Goal: Task Accomplishment & Management: Use online tool/utility

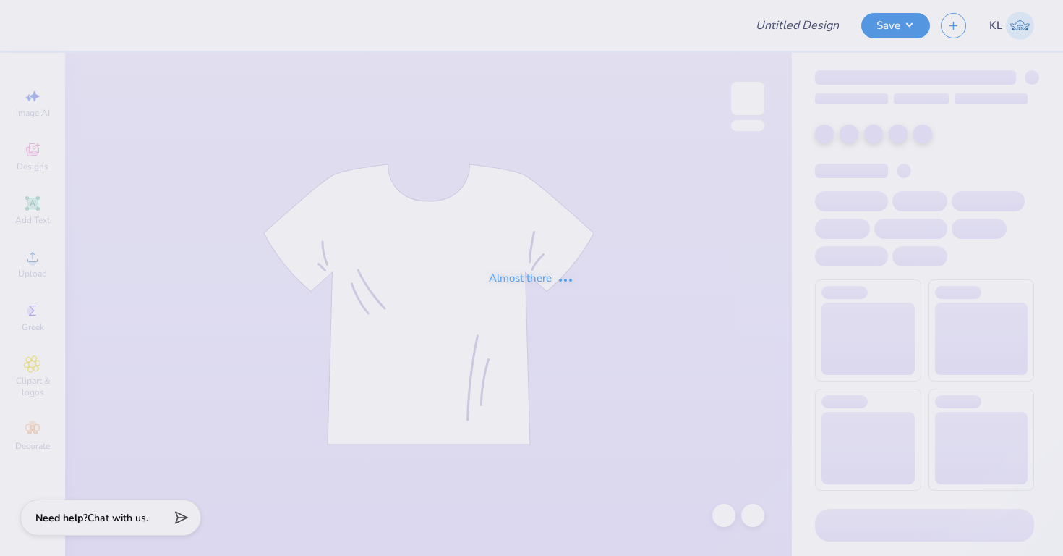
type input "KKG Parents weekend"
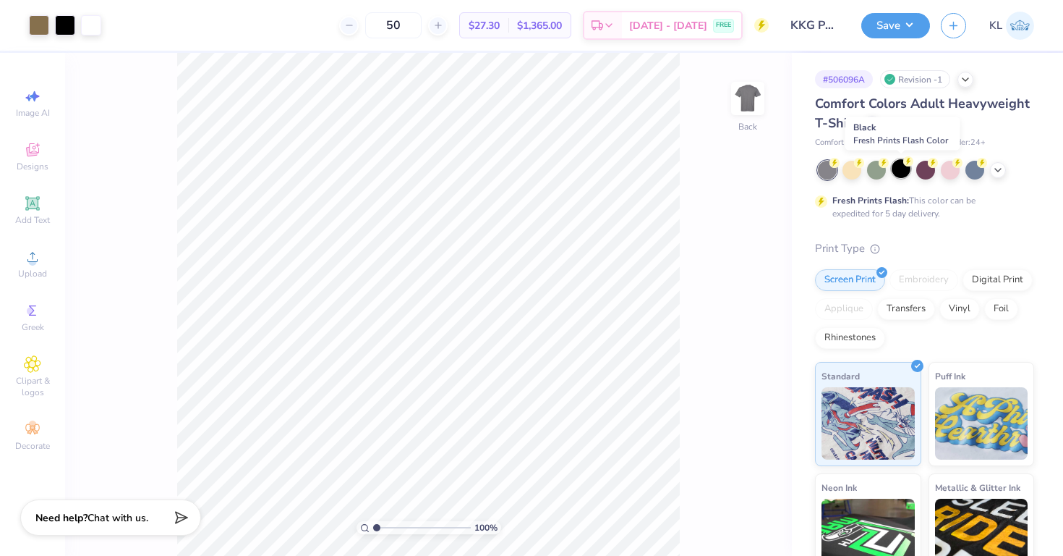
click at [902, 169] on div at bounding box center [901, 168] width 19 height 19
click at [930, 173] on div at bounding box center [925, 168] width 19 height 19
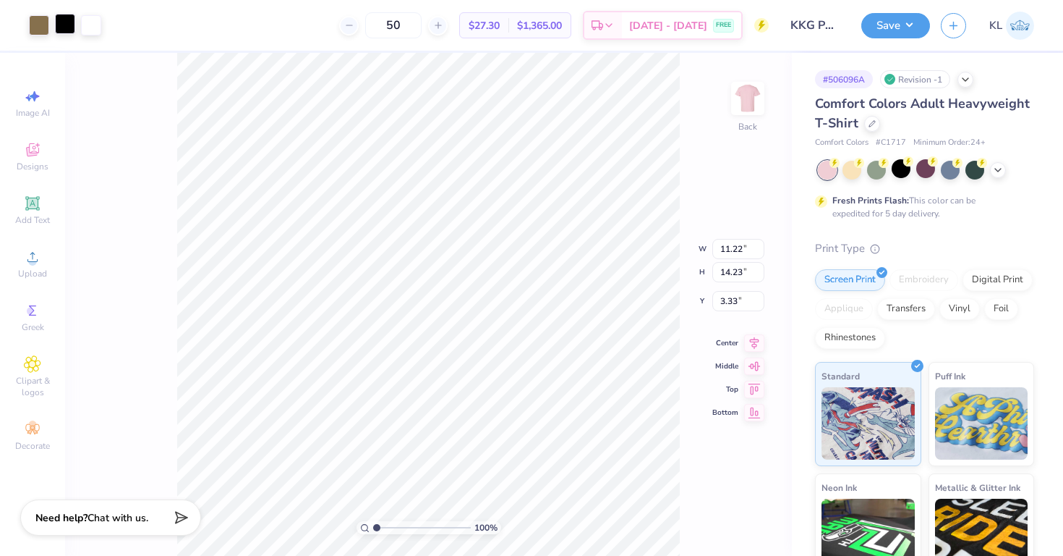
click at [66, 26] on div at bounding box center [65, 24] width 20 height 20
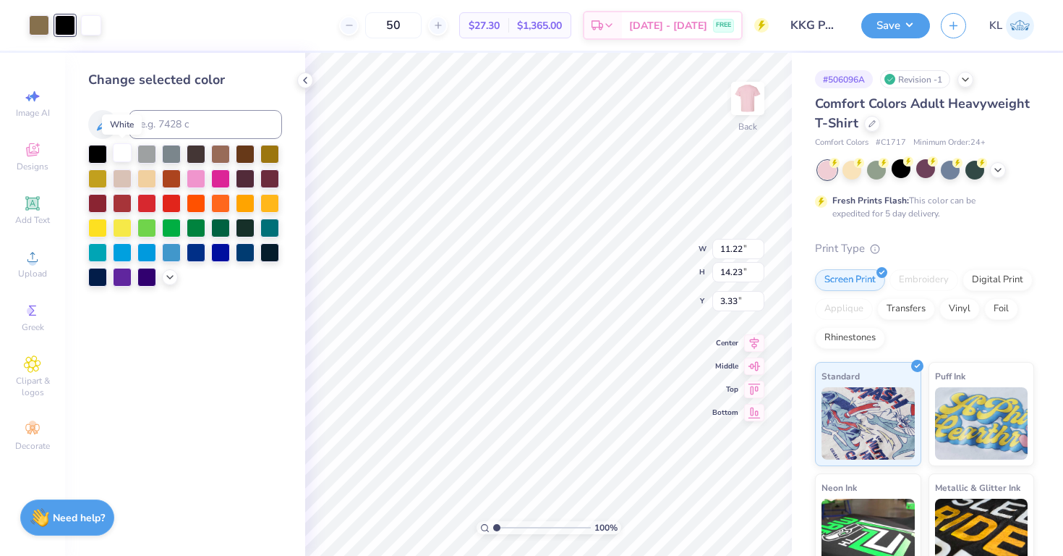
click at [124, 157] on div at bounding box center [122, 152] width 19 height 19
click at [95, 25] on div "50 $26.21 Per Item $1,310.50 Total Est. Delivery Aug 23 - 26 FREE" at bounding box center [427, 25] width 683 height 51
click at [91, 21] on div "50 $26.21 Per Item $1,310.50 Total Est. Delivery Aug 23 - 26 FREE" at bounding box center [427, 25] width 683 height 51
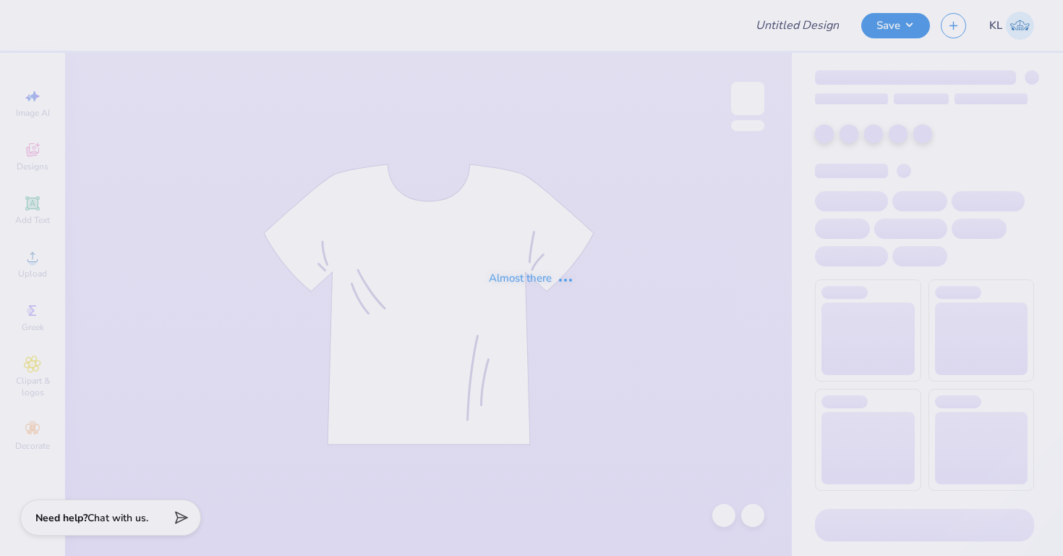
type input "KKG Parents weekend"
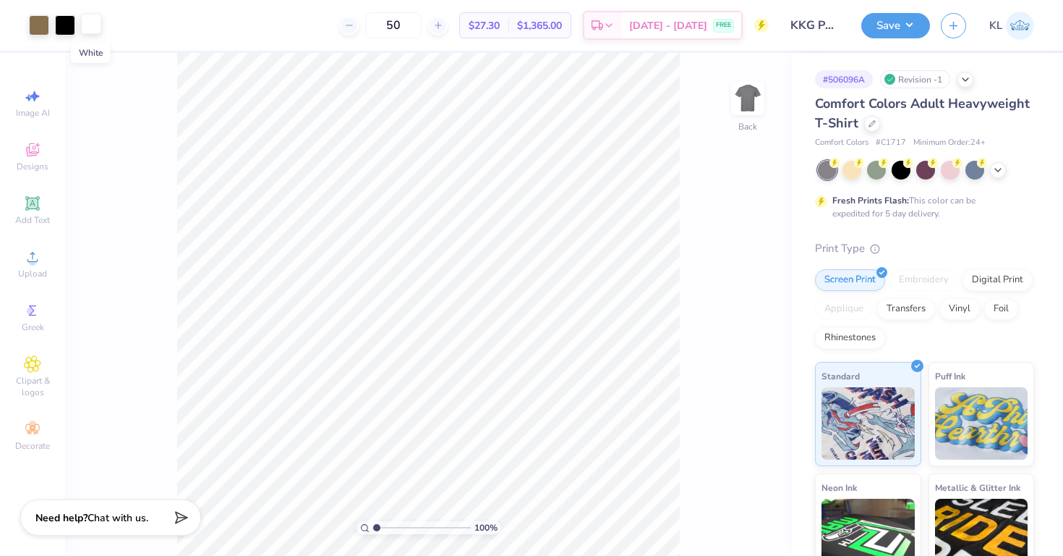
click at [90, 27] on div at bounding box center [91, 24] width 20 height 20
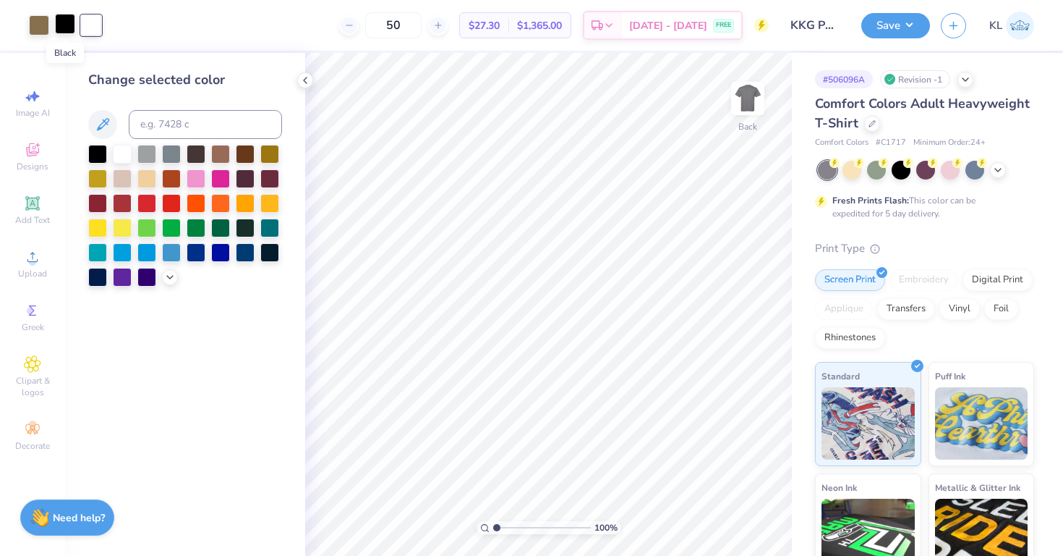
click at [67, 24] on div at bounding box center [65, 24] width 20 height 20
click at [148, 152] on div at bounding box center [146, 152] width 19 height 19
click at [94, 25] on div at bounding box center [91, 24] width 20 height 20
click at [96, 154] on div at bounding box center [97, 152] width 19 height 19
click at [121, 156] on div at bounding box center [122, 152] width 19 height 19
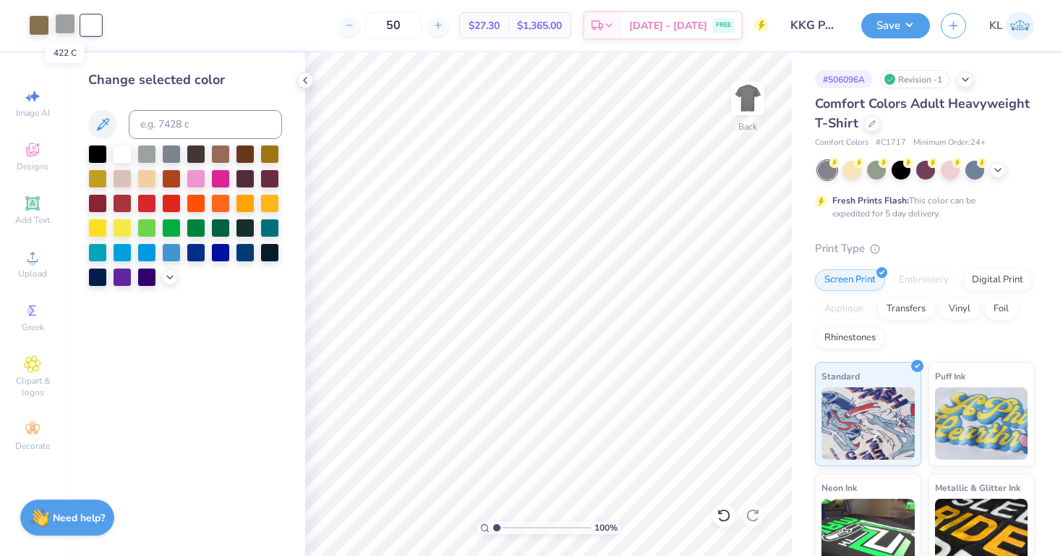
click at [67, 24] on div at bounding box center [65, 24] width 20 height 20
click at [97, 154] on div at bounding box center [97, 152] width 19 height 19
click at [91, 23] on div at bounding box center [91, 24] width 20 height 20
click at [148, 150] on div at bounding box center [146, 152] width 19 height 19
click at [61, 26] on div at bounding box center [65, 24] width 20 height 20
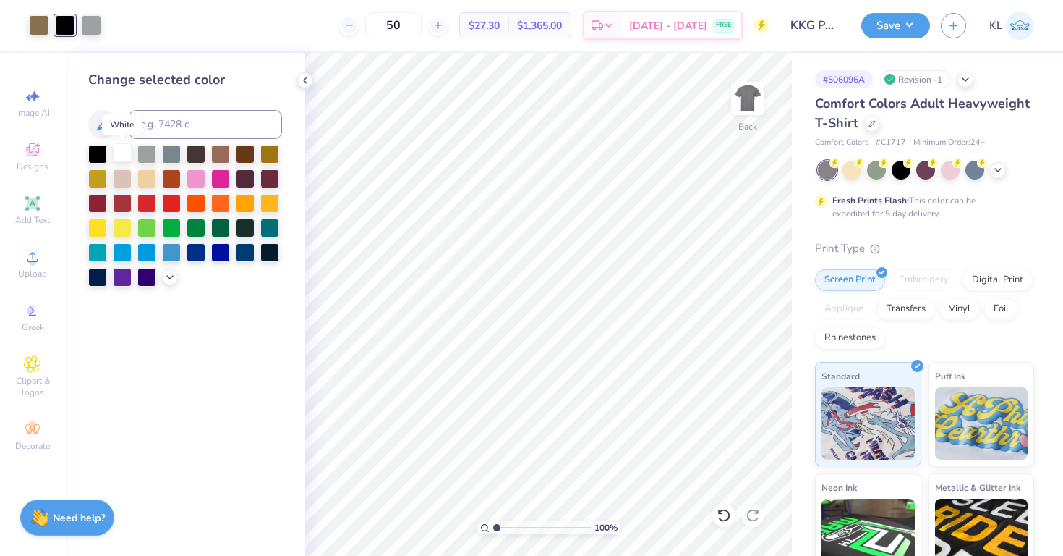
click at [126, 153] on div at bounding box center [122, 152] width 19 height 19
click at [94, 22] on div at bounding box center [91, 24] width 20 height 20
click at [96, 152] on div at bounding box center [97, 152] width 19 height 19
click at [67, 24] on div at bounding box center [65, 24] width 20 height 20
click at [151, 156] on div at bounding box center [146, 152] width 19 height 19
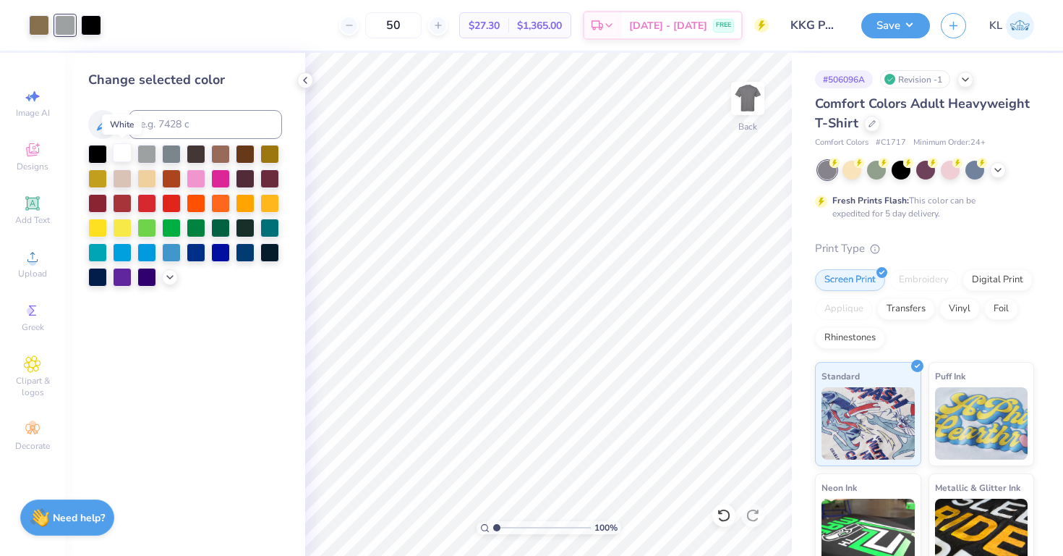
click at [120, 152] on div at bounding box center [122, 152] width 19 height 19
click at [88, 30] on div at bounding box center [91, 24] width 20 height 20
click at [200, 176] on div at bounding box center [196, 177] width 19 height 19
click at [67, 19] on div at bounding box center [65, 24] width 20 height 20
click at [96, 154] on div at bounding box center [97, 152] width 19 height 19
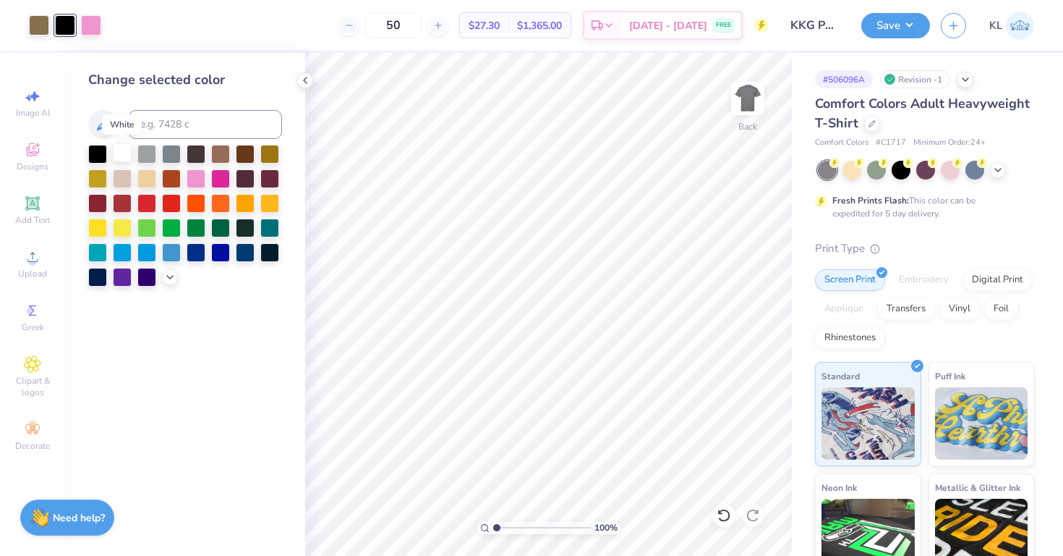
click at [122, 156] on div at bounding box center [122, 152] width 19 height 19
click at [98, 29] on div at bounding box center [91, 24] width 20 height 20
click at [101, 150] on div at bounding box center [97, 152] width 19 height 19
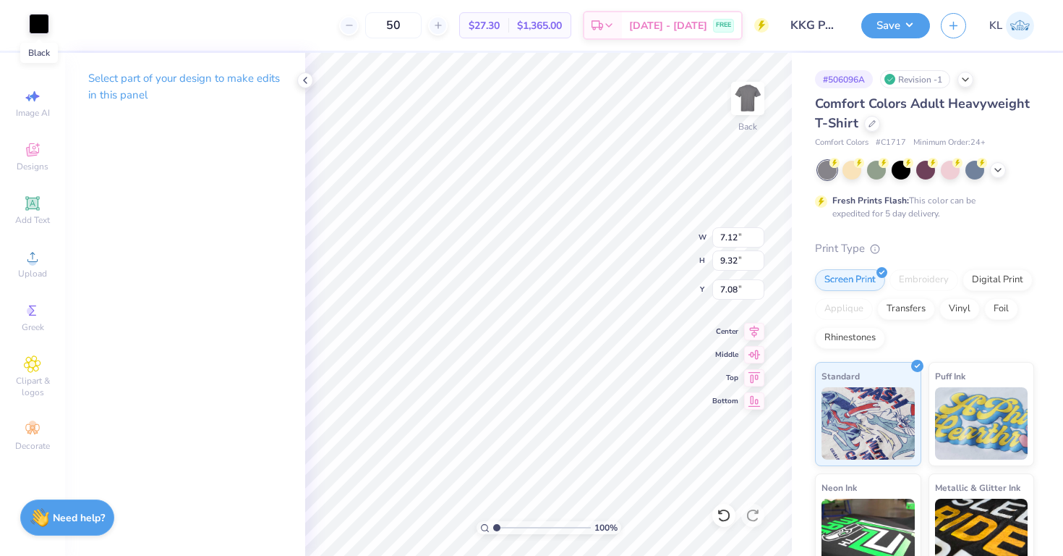
click at [38, 17] on div at bounding box center [39, 24] width 20 height 20
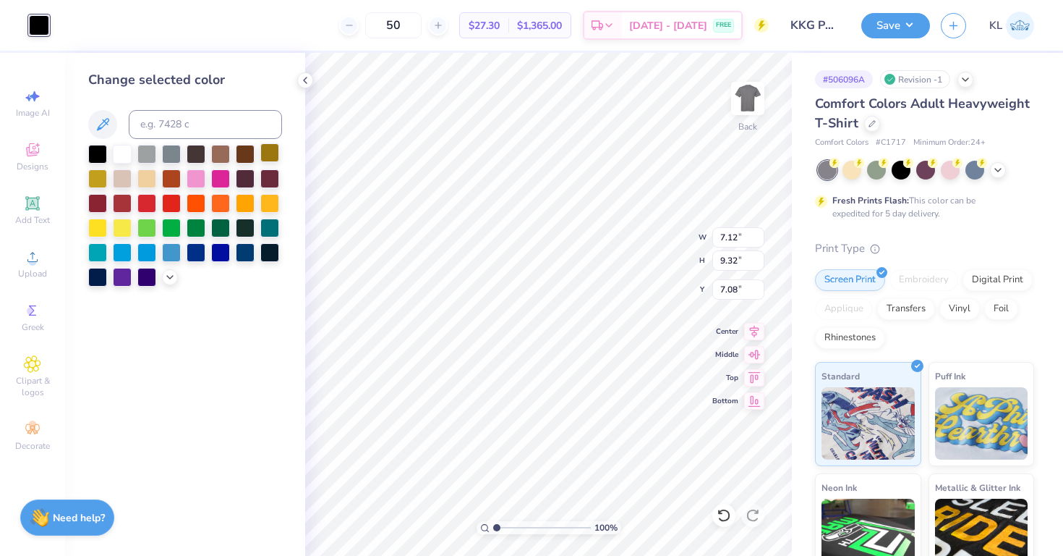
type input "11.22"
type input "14.23"
type input "3.33"
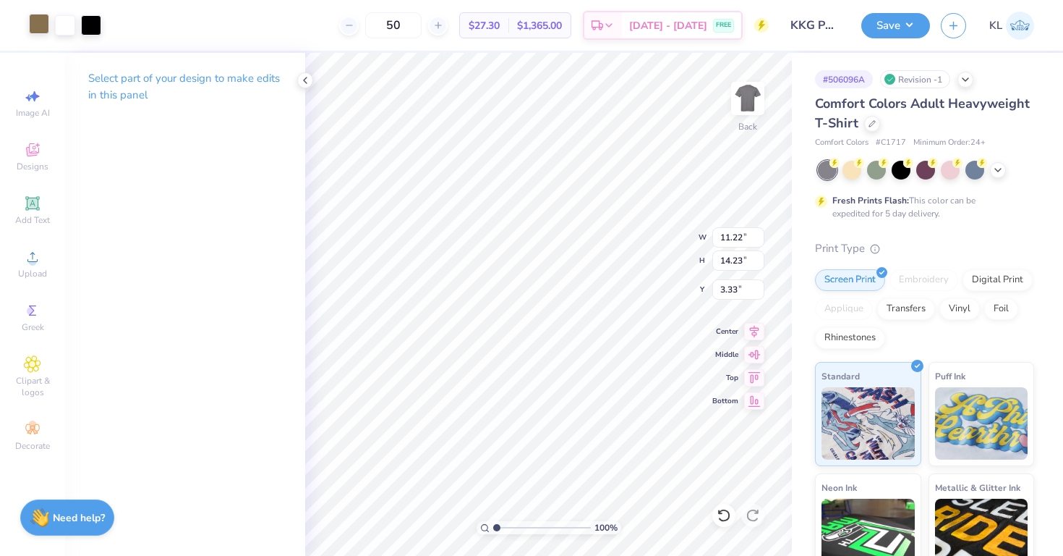
click at [38, 32] on div at bounding box center [39, 24] width 20 height 20
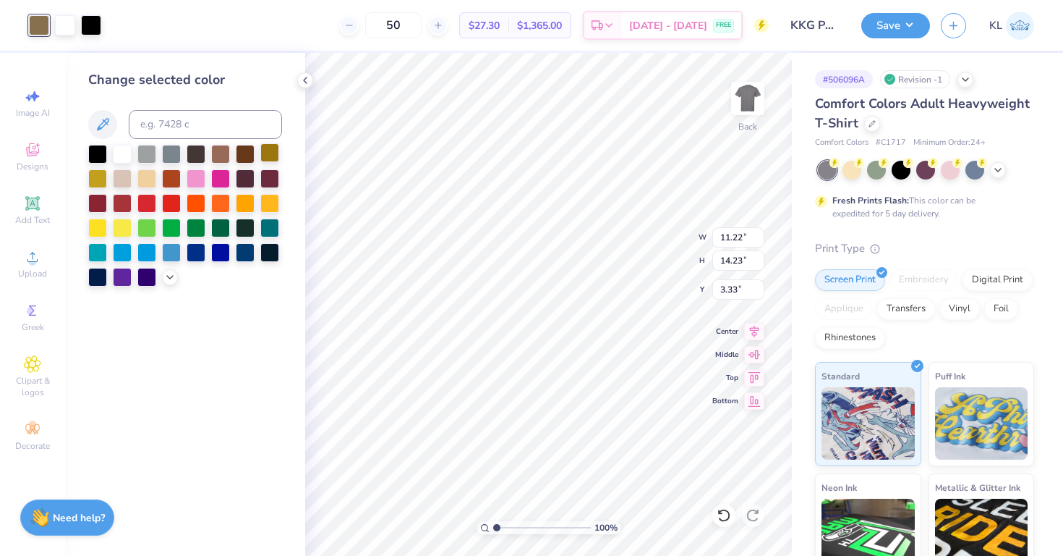
type input "7.12"
type input "9.32"
type input "7.08"
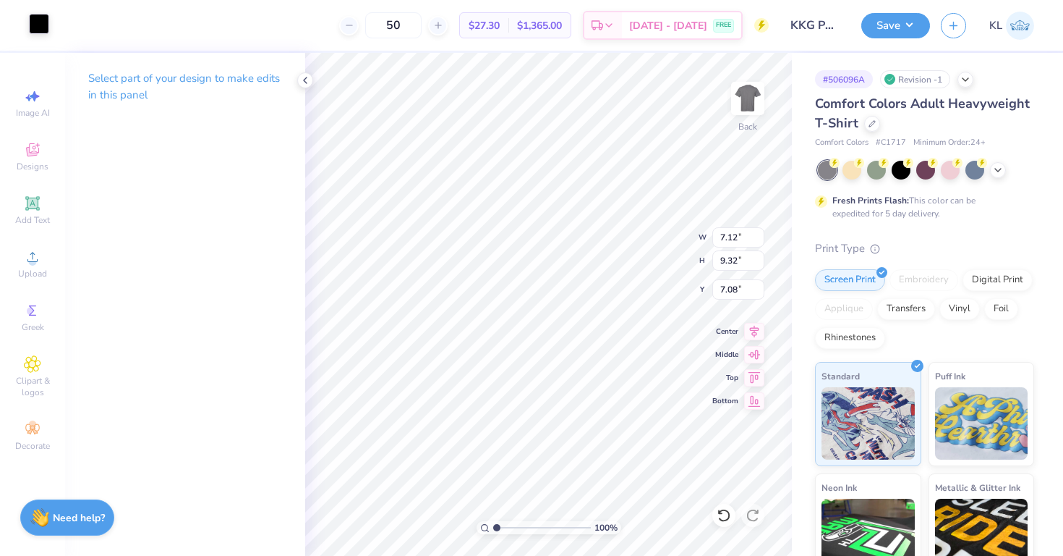
click at [35, 27] on div at bounding box center [39, 24] width 20 height 20
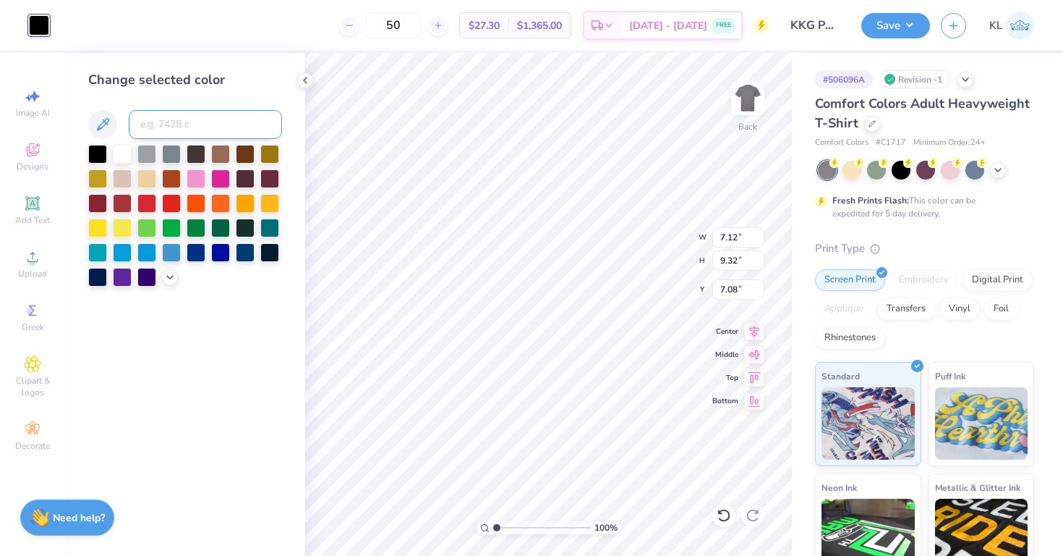
click at [225, 124] on input at bounding box center [205, 124] width 153 height 29
type input "872"
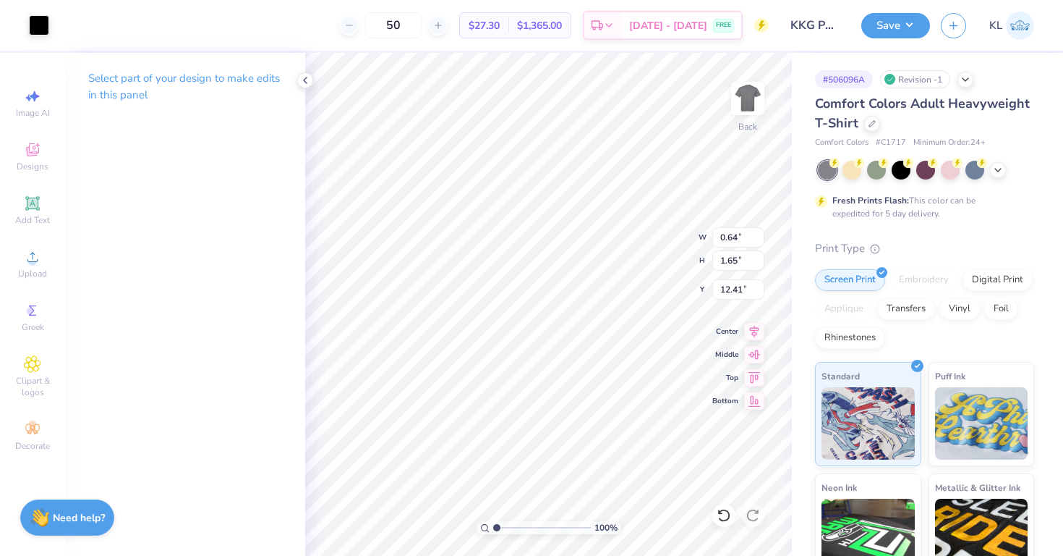
type input "0.64"
type input "1.65"
type input "12.41"
type input "1.08"
type input "2.22"
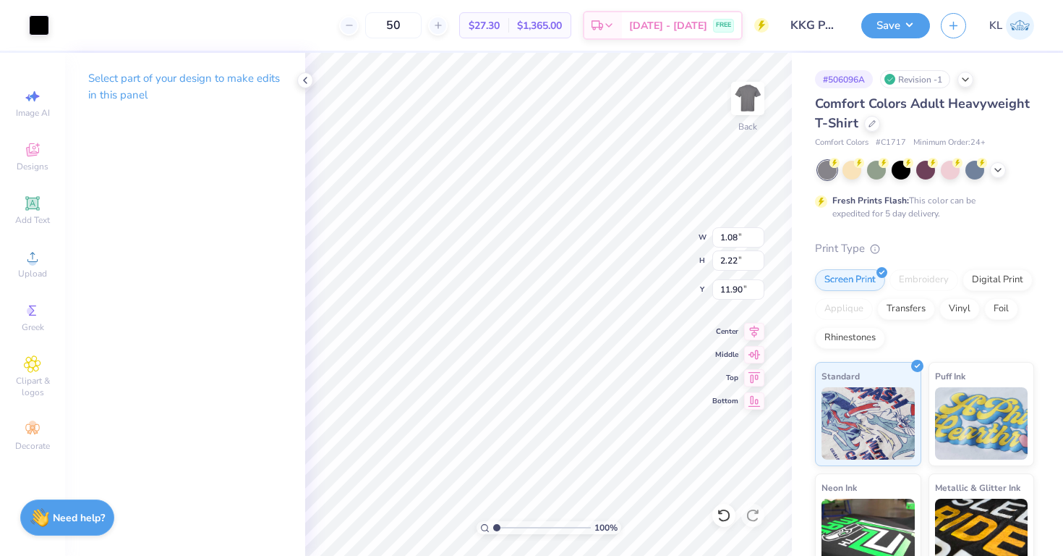
type input "11.90"
click at [41, 26] on div at bounding box center [39, 24] width 20 height 20
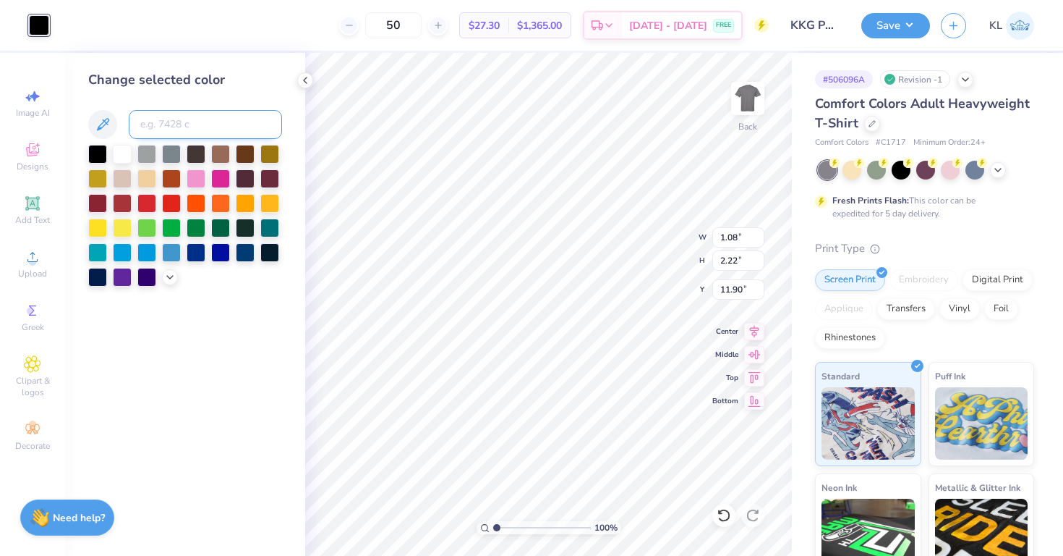
click at [215, 116] on input at bounding box center [205, 124] width 153 height 29
type input "872"
type input "0.64"
type input "1.65"
type input "12.41"
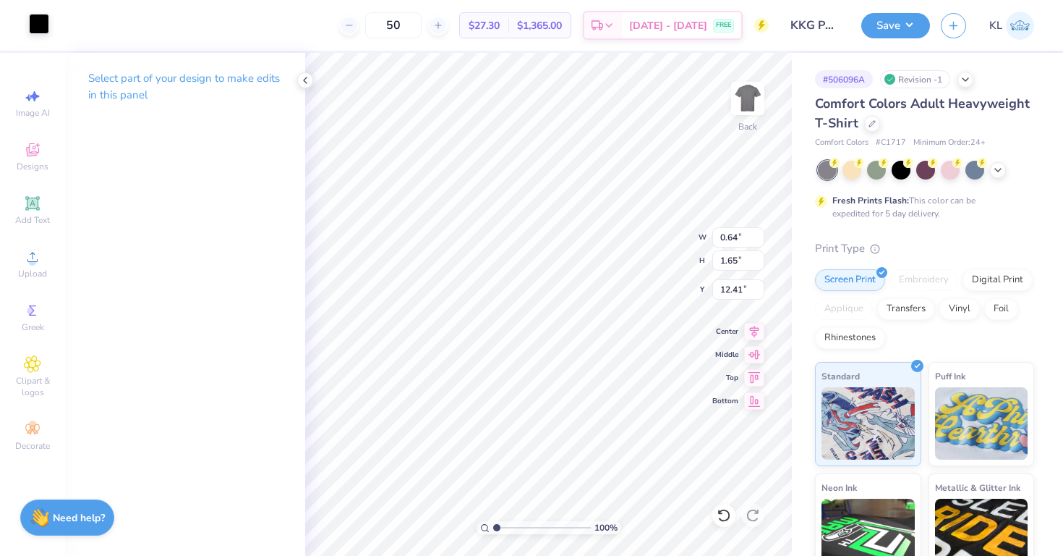
click at [47, 24] on div at bounding box center [39, 24] width 20 height 20
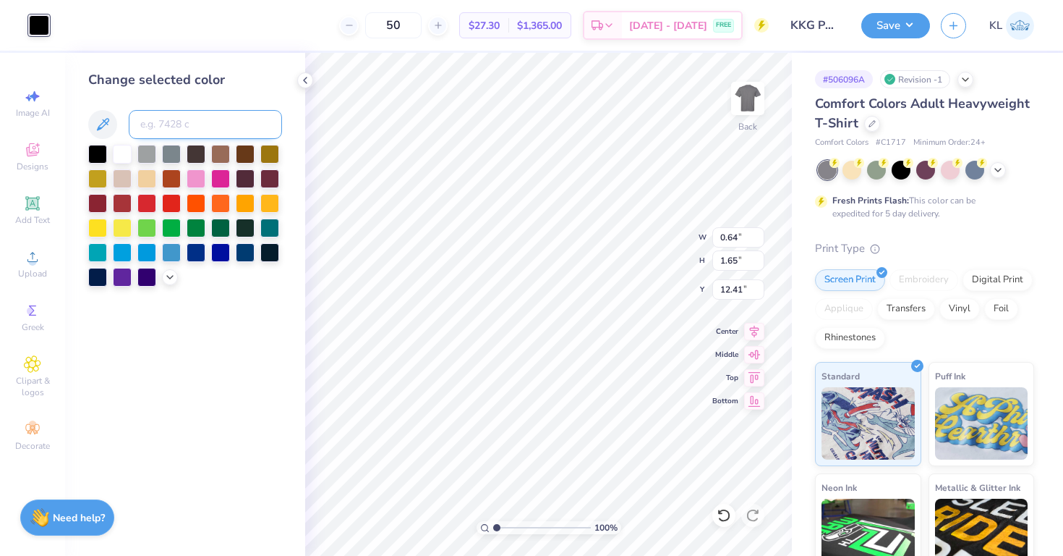
click at [187, 127] on input at bounding box center [205, 124] width 153 height 29
type input "872"
type input "0.81"
type input "1.88"
type input "12.21"
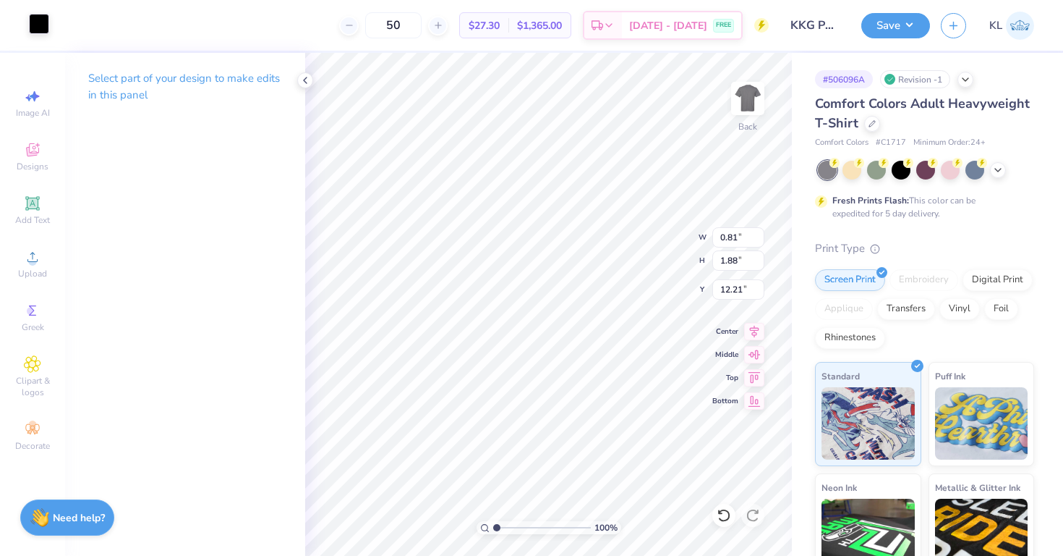
click at [33, 19] on div at bounding box center [39, 24] width 20 height 20
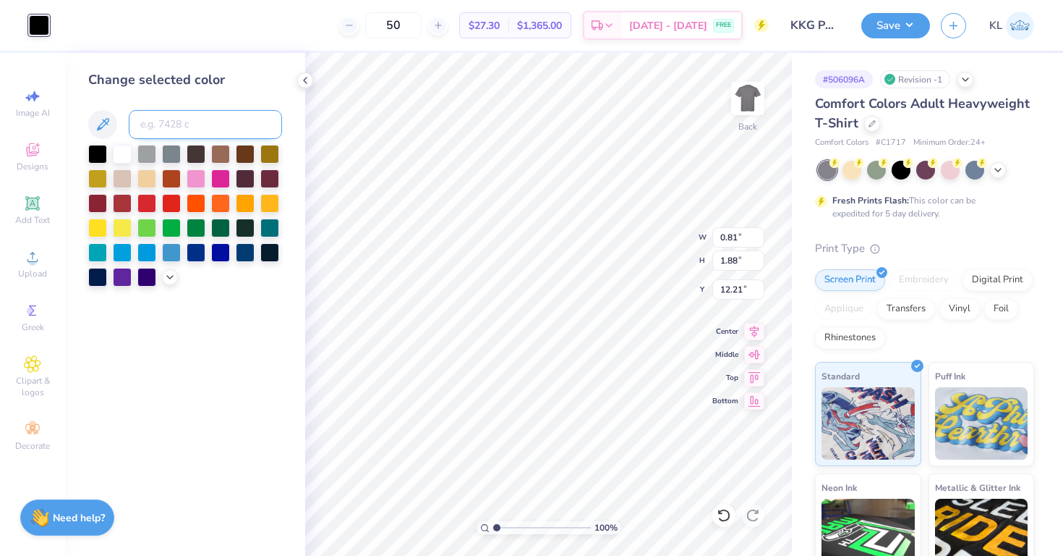
click at [184, 129] on input at bounding box center [205, 124] width 153 height 29
type input "872"
type input "0.68"
type input "1.47"
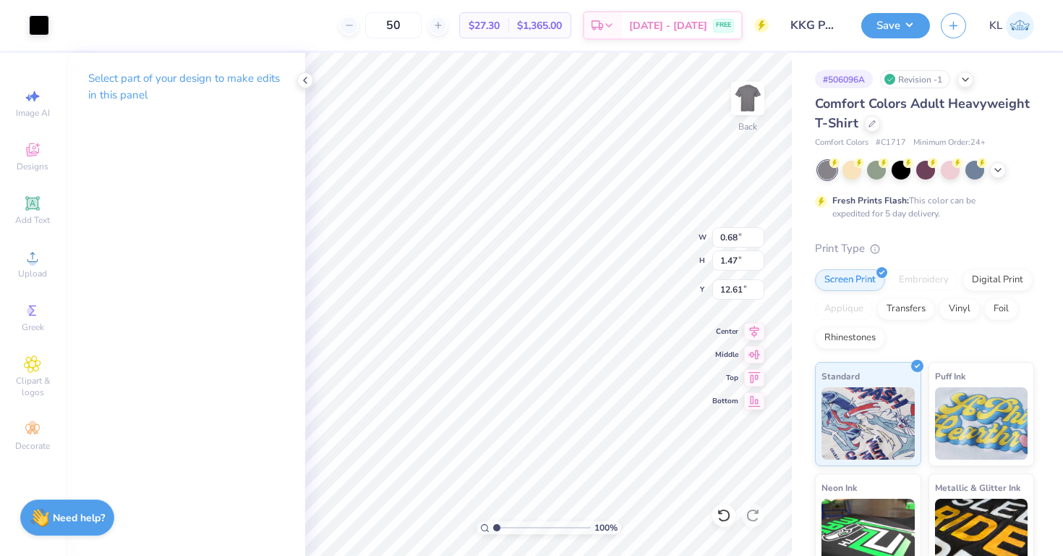
type input "12.50"
click at [43, 29] on div at bounding box center [39, 24] width 20 height 20
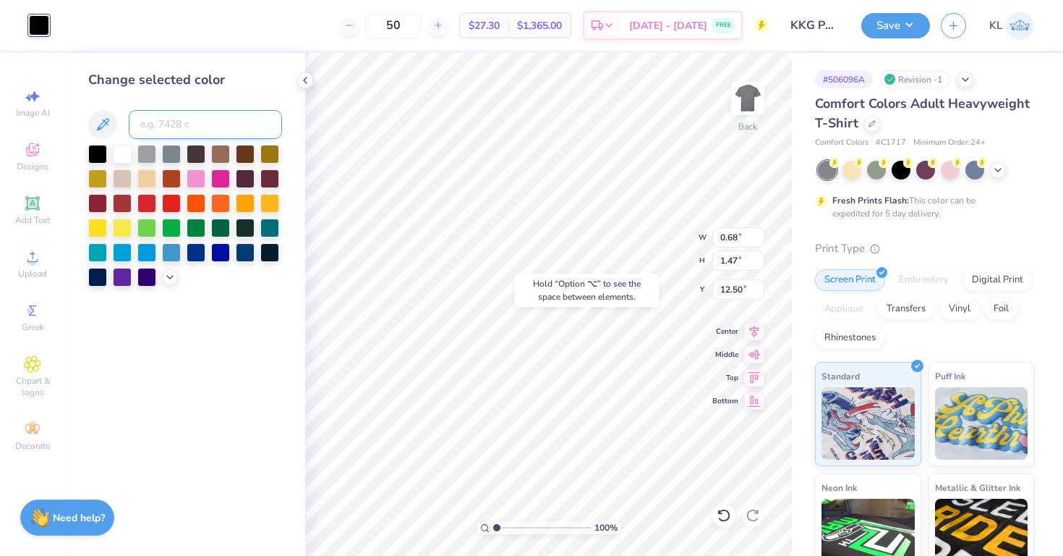
click at [179, 119] on input at bounding box center [205, 124] width 153 height 29
type input "872"
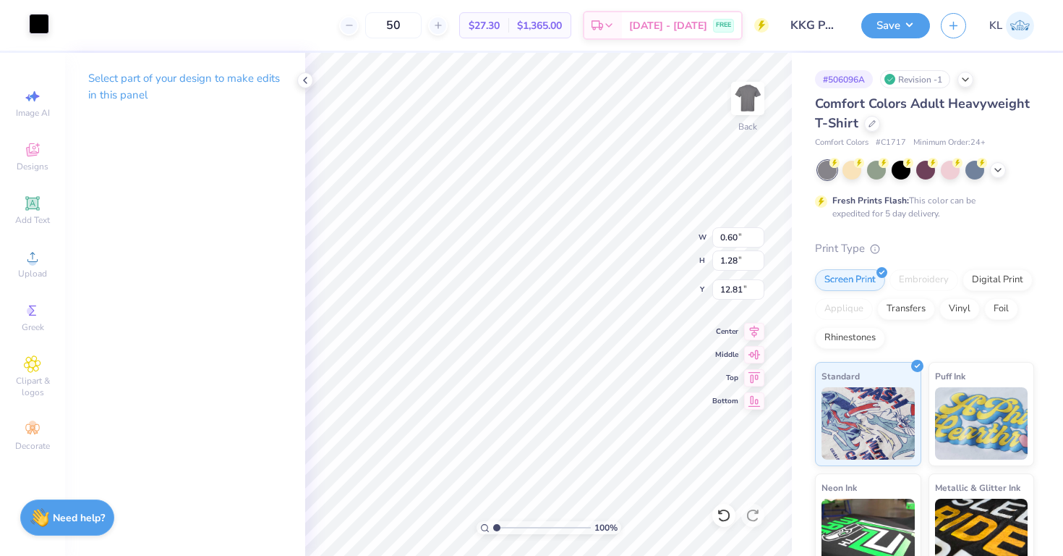
click at [37, 22] on div at bounding box center [39, 24] width 20 height 20
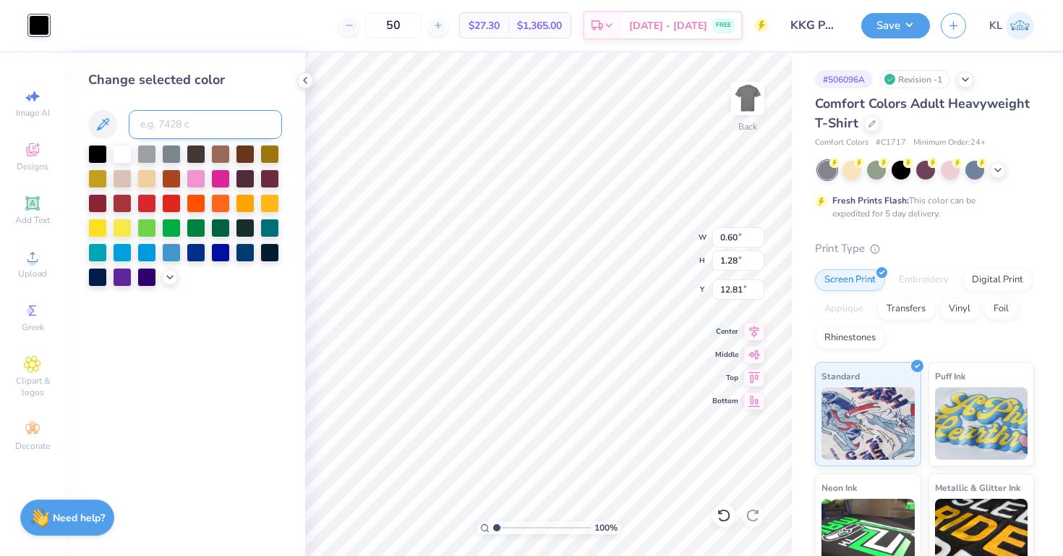
click at [160, 128] on input at bounding box center [205, 124] width 153 height 29
type input "872"
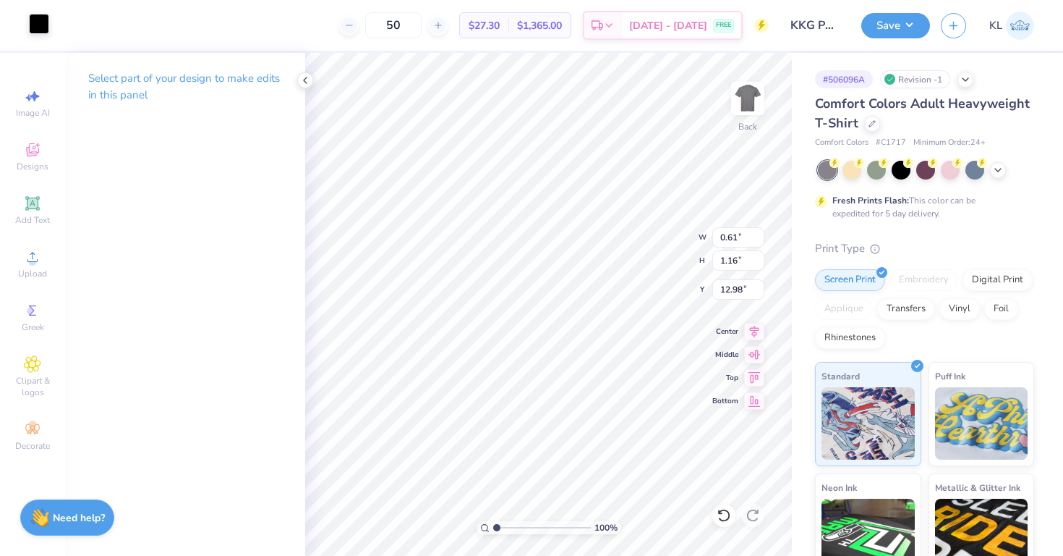
click at [39, 22] on div at bounding box center [39, 24] width 20 height 20
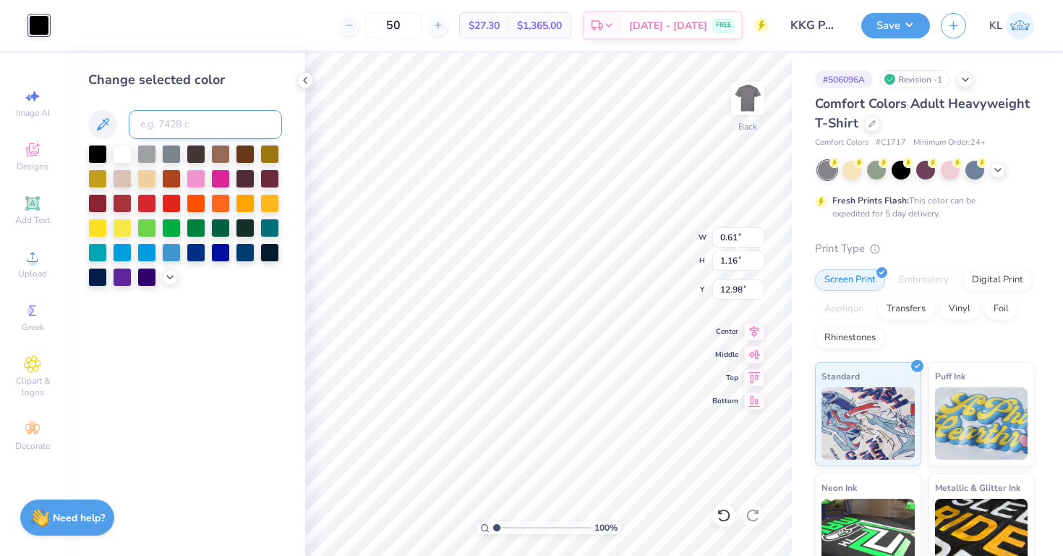
click at [205, 118] on input at bounding box center [205, 124] width 153 height 29
type input "872"
type input "0.56"
type input "0.95"
type input "13.27"
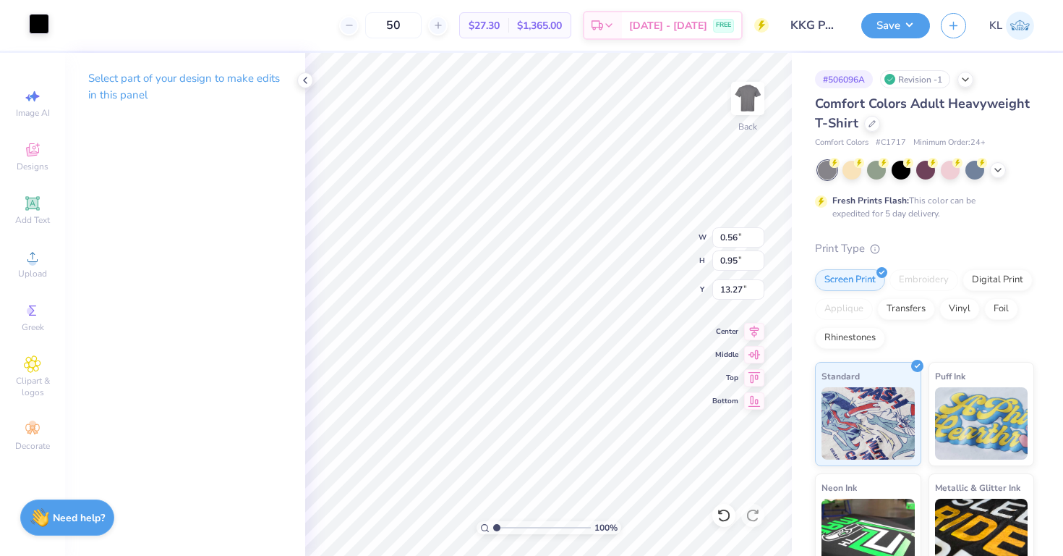
click at [38, 25] on div at bounding box center [39, 24] width 20 height 20
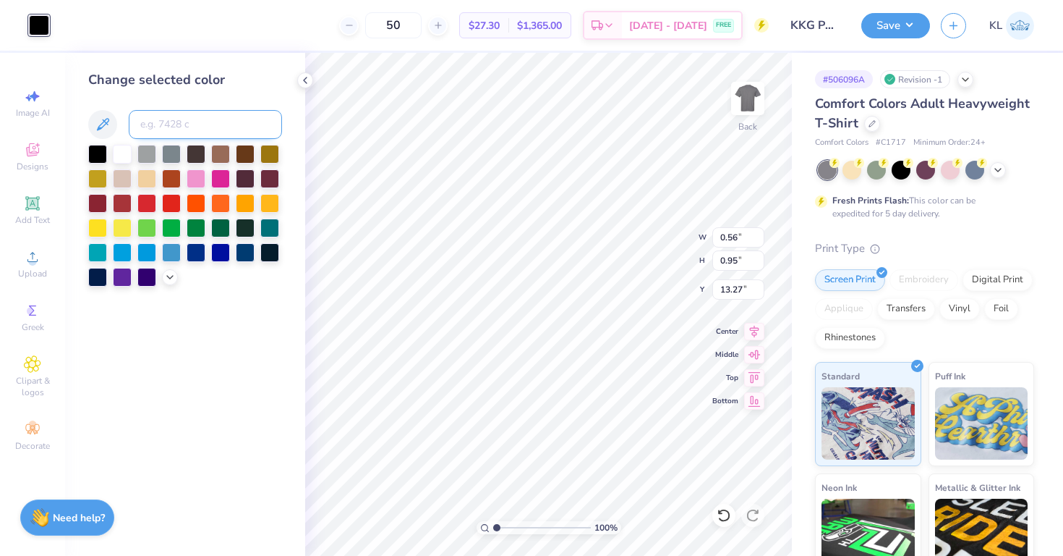
click at [192, 127] on input at bounding box center [205, 124] width 153 height 29
type input "872"
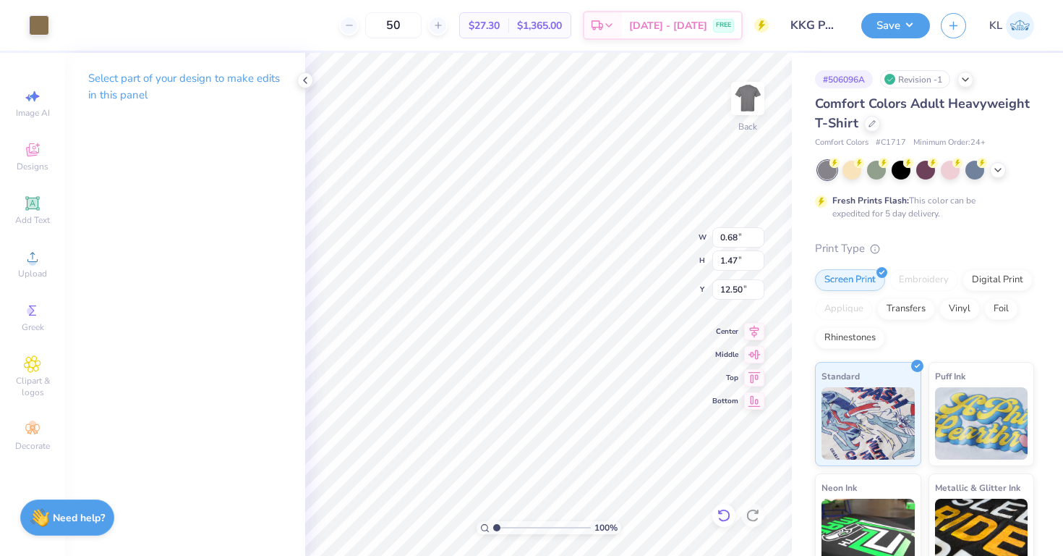
click at [721, 516] on icon at bounding box center [724, 515] width 14 height 14
click at [722, 516] on icon at bounding box center [724, 515] width 14 height 14
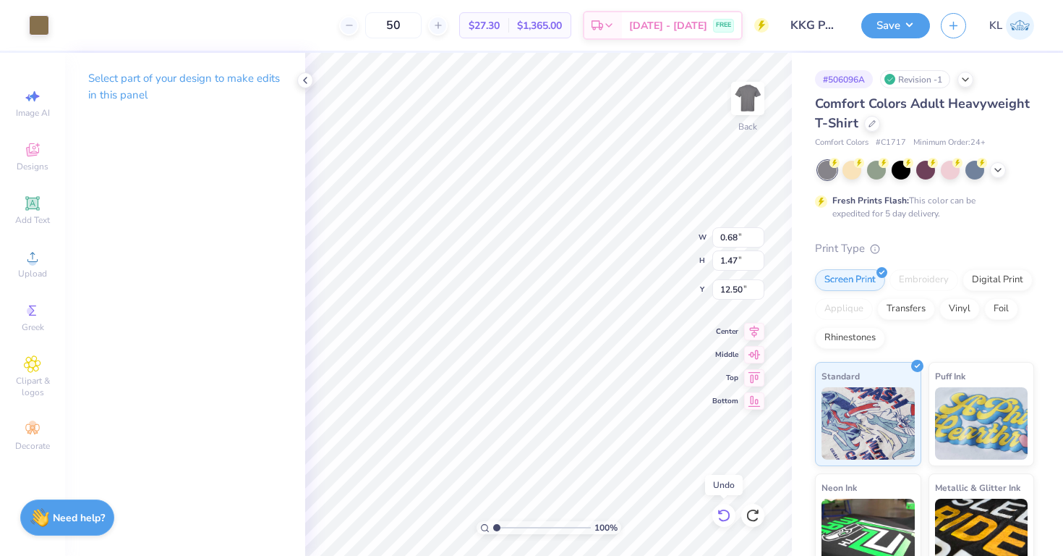
click at [722, 516] on icon at bounding box center [724, 515] width 14 height 14
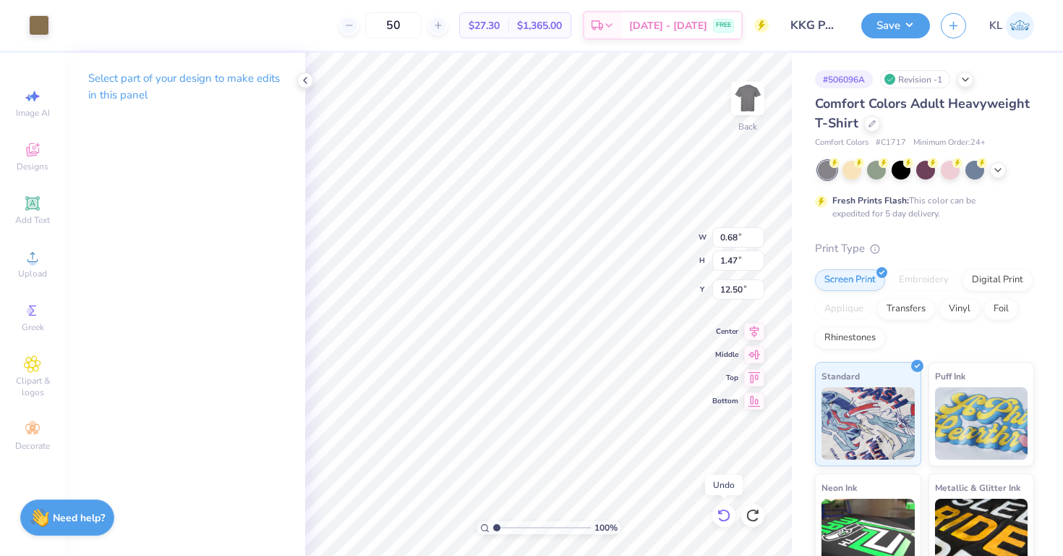
click at [722, 516] on icon at bounding box center [724, 515] width 14 height 14
type input "12.61"
click at [722, 516] on icon at bounding box center [724, 515] width 14 height 14
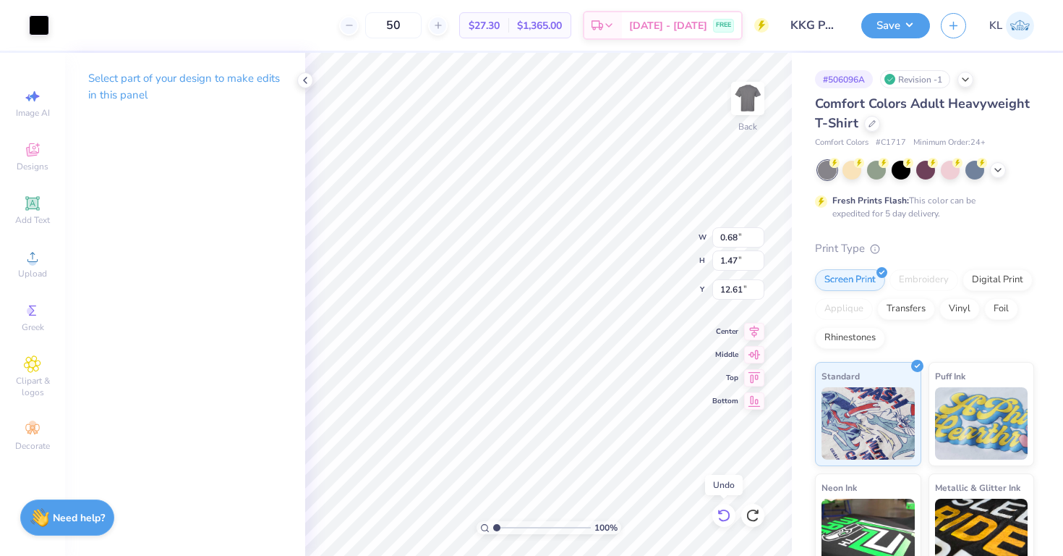
click at [722, 516] on icon at bounding box center [724, 515] width 14 height 14
click at [43, 16] on div at bounding box center [39, 24] width 20 height 20
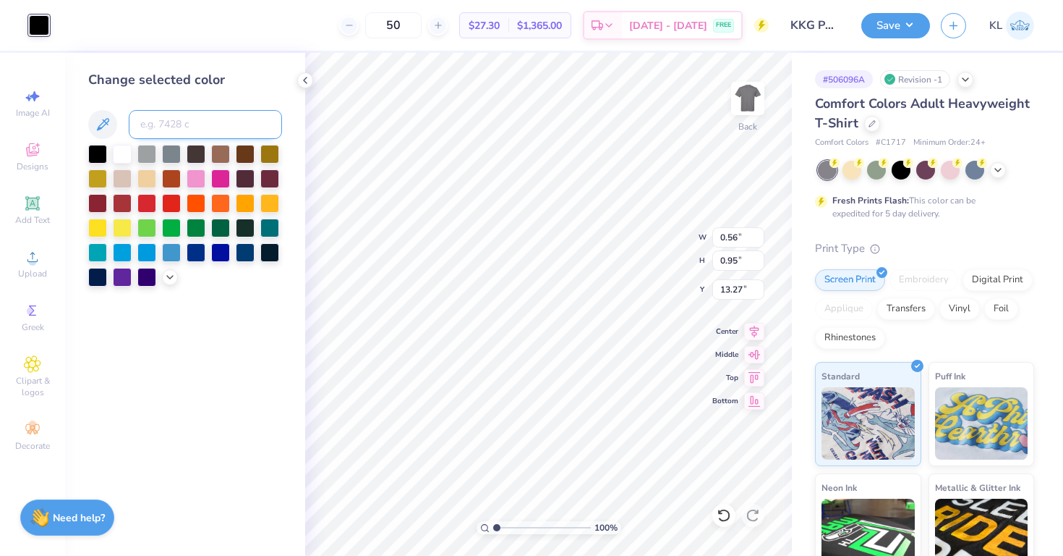
click at [174, 124] on input at bounding box center [205, 124] width 153 height 29
type input "872"
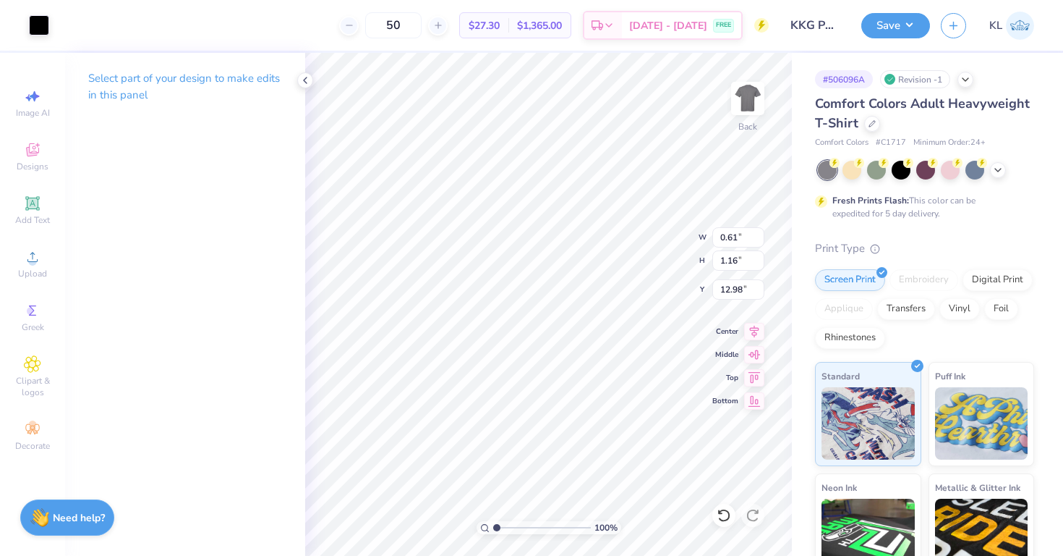
type input "0.61"
type input "1.16"
type input "12.98"
click at [29, 15] on div at bounding box center [39, 24] width 20 height 20
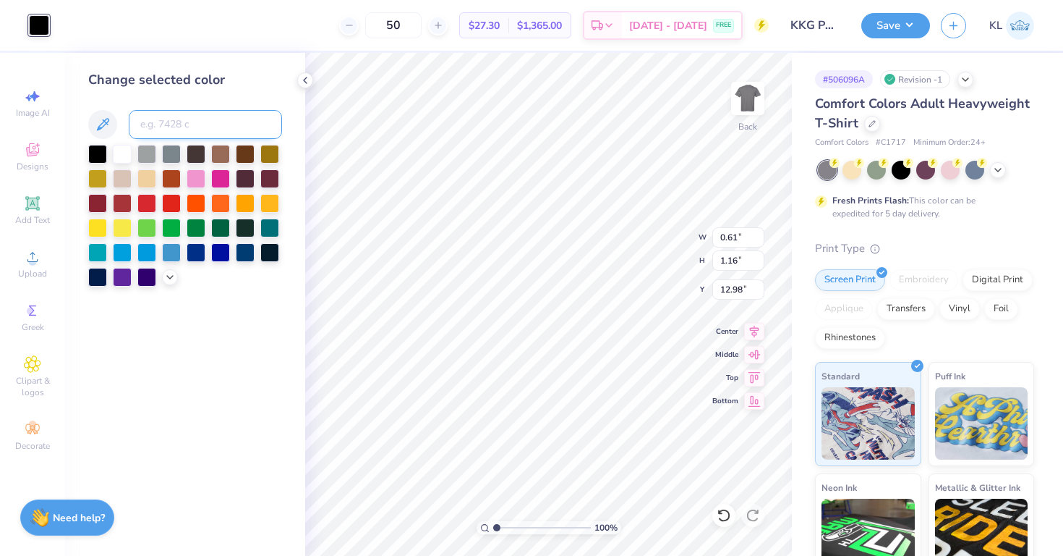
click at [178, 130] on input at bounding box center [205, 124] width 153 height 29
type input "872"
type input "0.60"
type input "1.28"
type input "12.81"
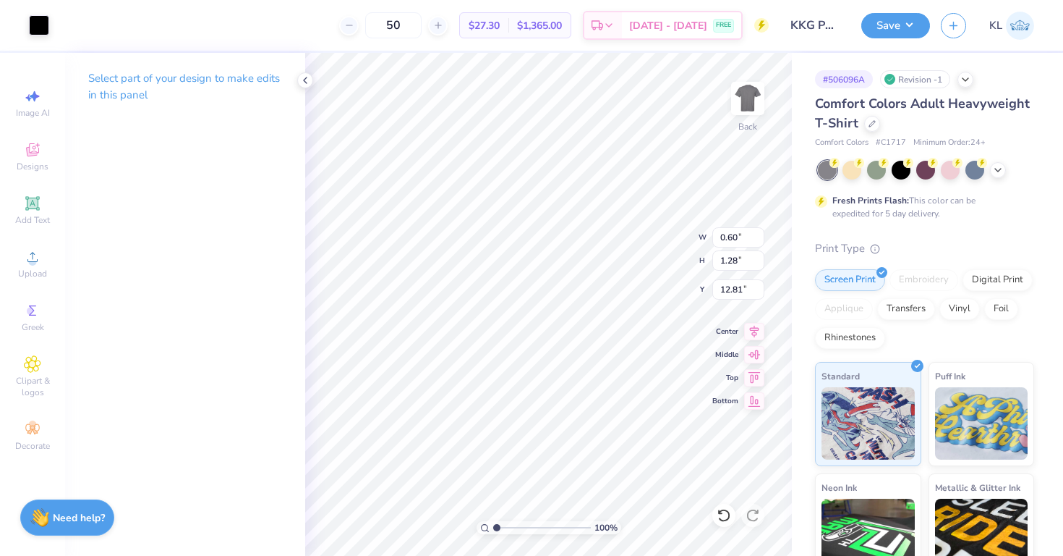
click at [23, 7] on div "Art colors" at bounding box center [24, 25] width 49 height 51
click at [43, 25] on div at bounding box center [39, 24] width 20 height 20
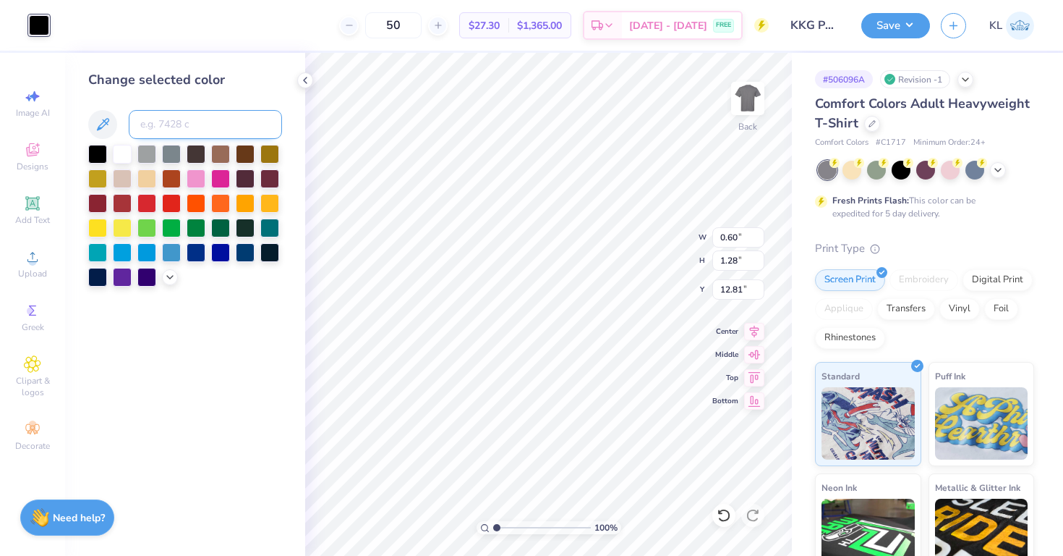
click at [154, 124] on input at bounding box center [205, 124] width 153 height 29
type input "872"
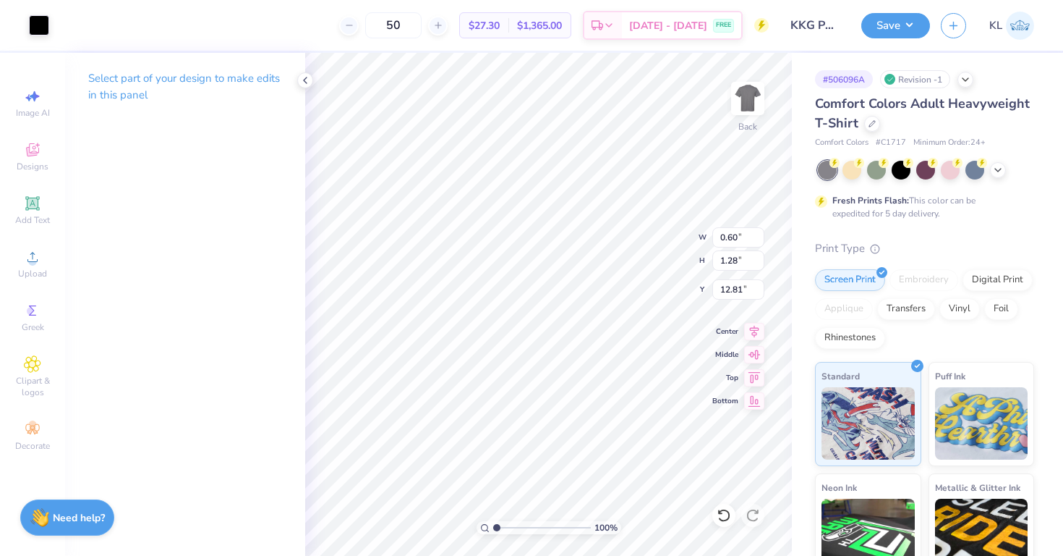
type input "0.68"
type input "1.47"
type input "12.61"
click at [40, 19] on div at bounding box center [39, 24] width 20 height 20
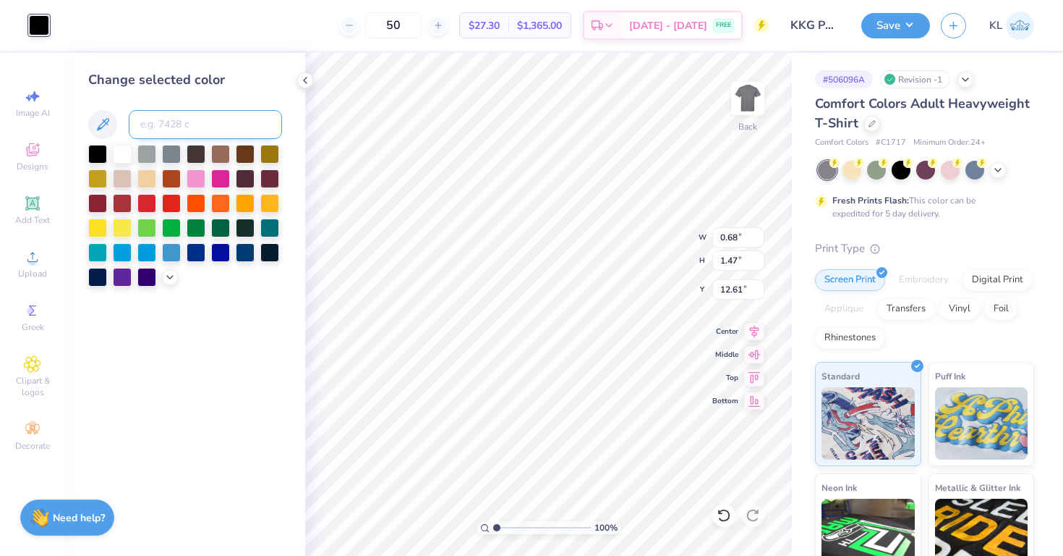
click at [183, 121] on input at bounding box center [205, 124] width 153 height 29
type input "872"
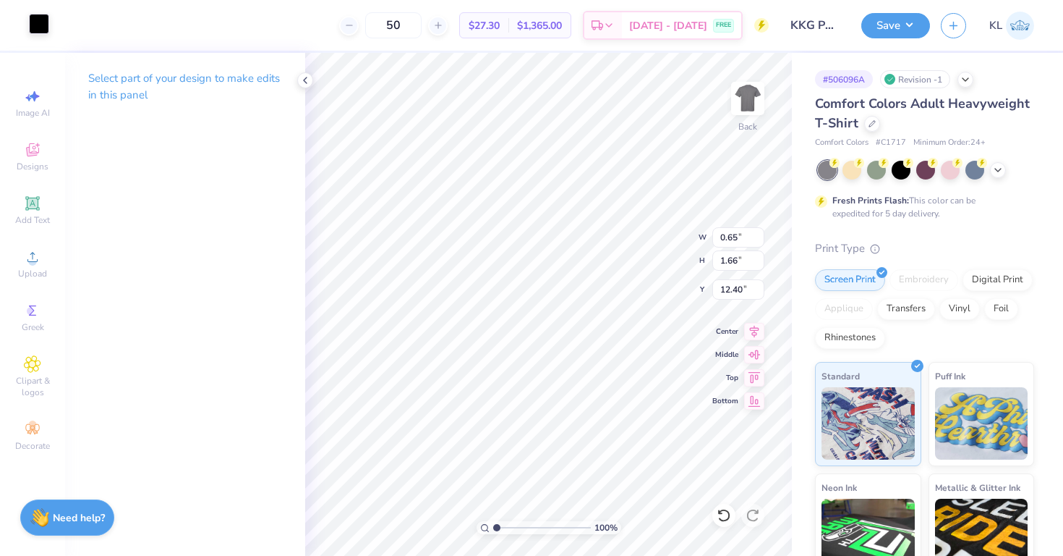
click at [38, 25] on div at bounding box center [39, 24] width 20 height 20
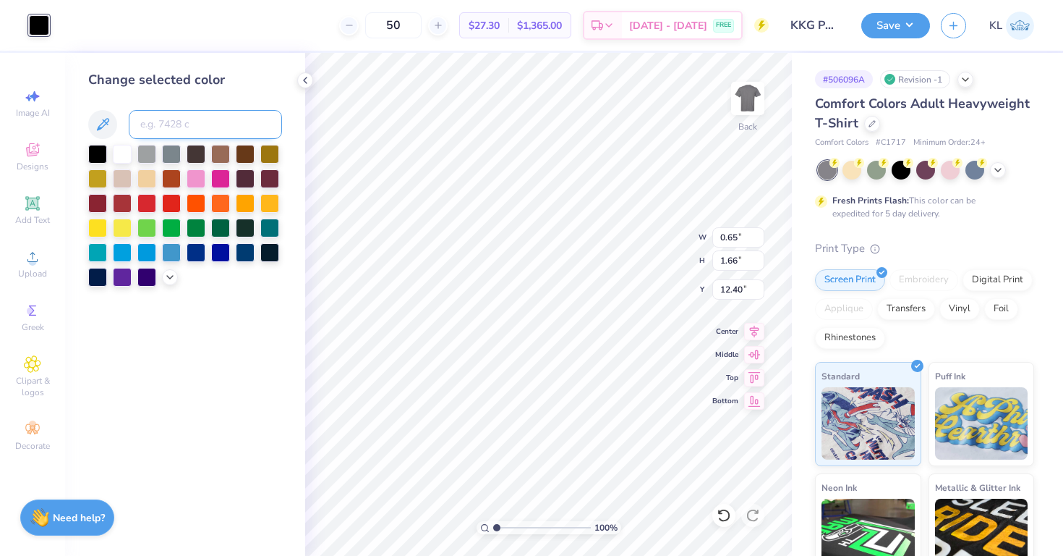
click at [187, 119] on input at bounding box center [205, 124] width 153 height 29
type input "872"
type input "0.81"
type input "1.88"
type input "12.21"
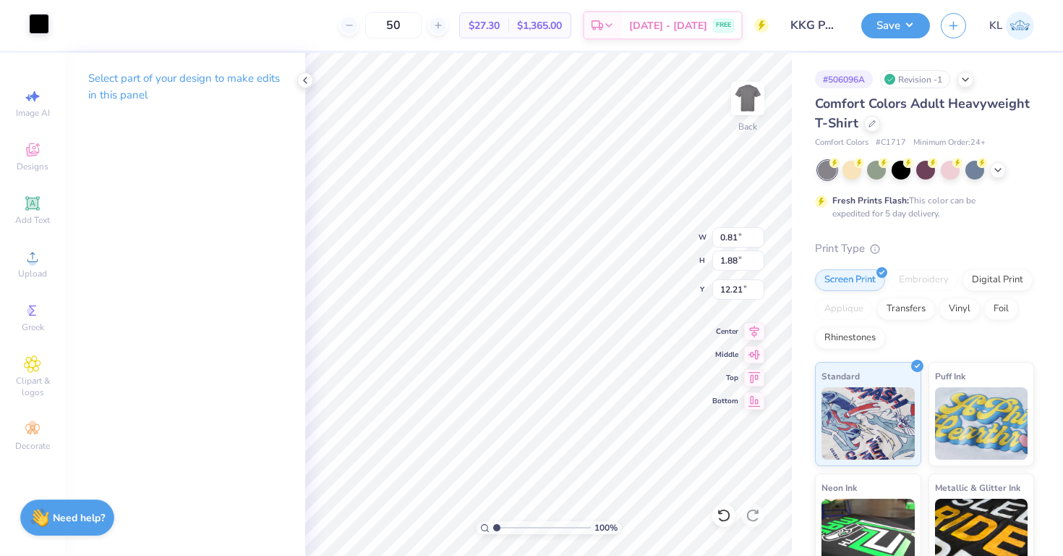
click at [44, 27] on div at bounding box center [39, 24] width 20 height 20
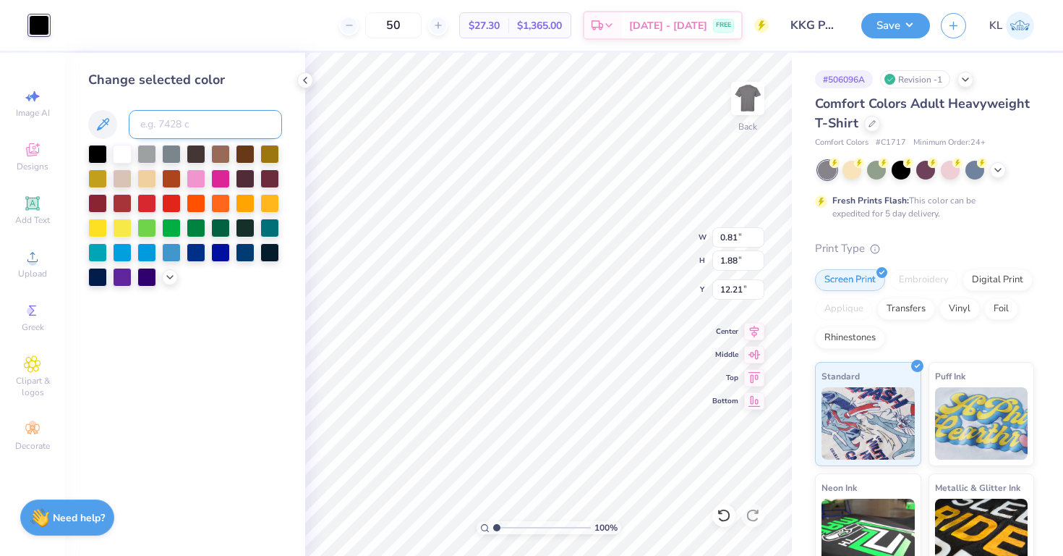
click at [187, 124] on input at bounding box center [205, 124] width 153 height 29
type input "872"
type input "1.08"
type input "2.22"
type input "11.90"
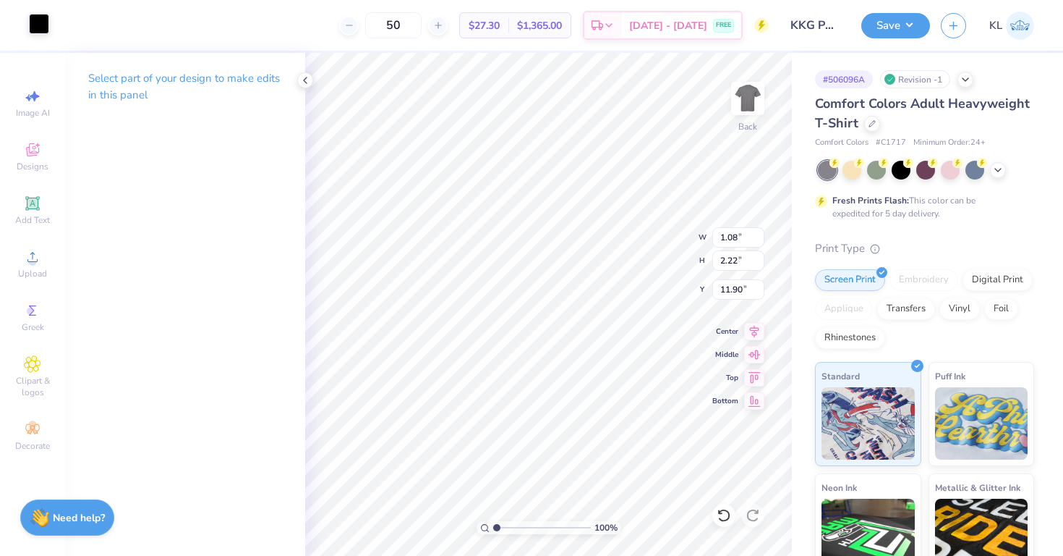
click at [43, 25] on div at bounding box center [39, 24] width 20 height 20
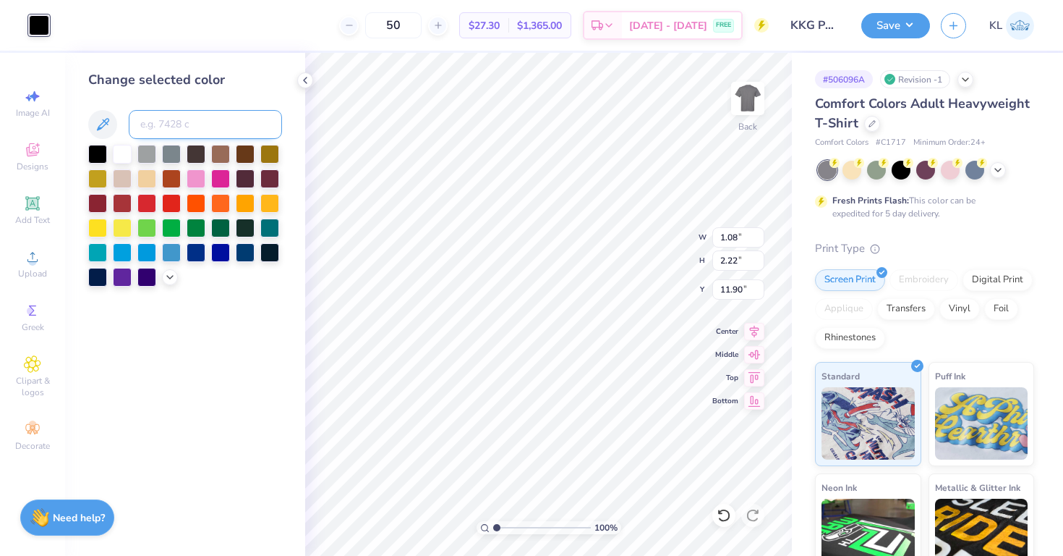
click at [195, 122] on input at bounding box center [205, 124] width 153 height 29
type input "9"
type input "872"
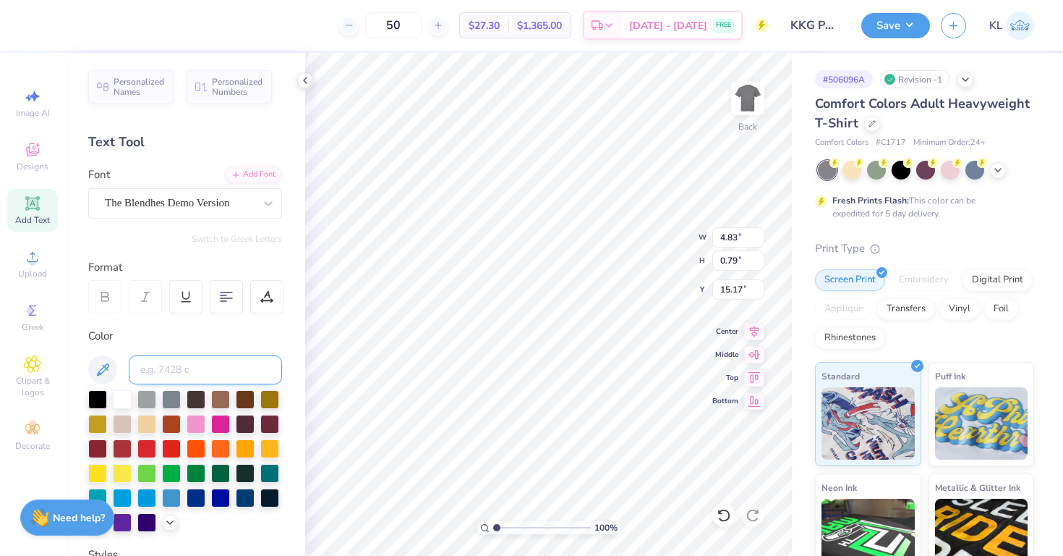
click at [173, 360] on input at bounding box center [205, 369] width 153 height 29
type input "872"
type input "4.88"
type input "0.92"
type input "15.09"
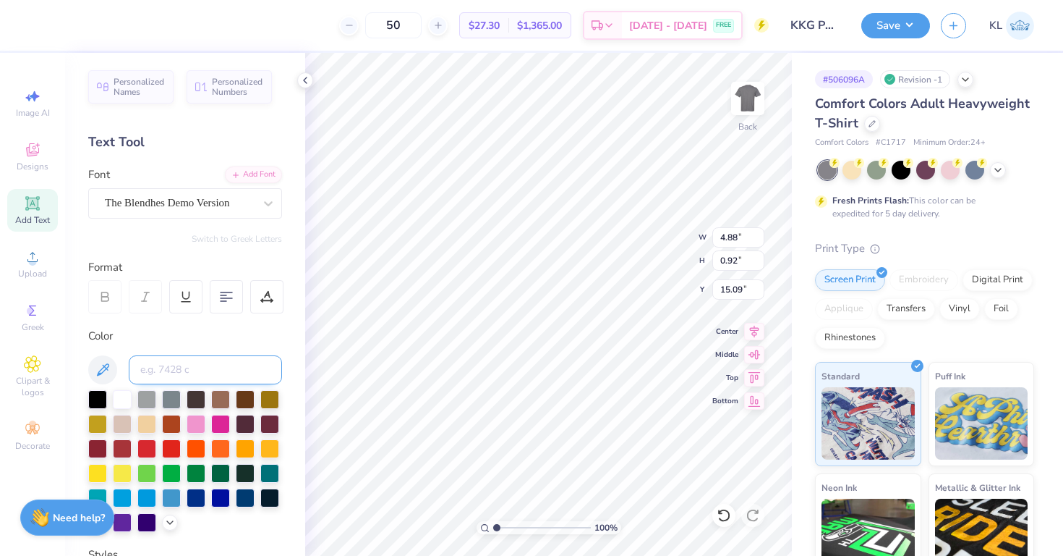
click at [174, 372] on input at bounding box center [205, 369] width 153 height 29
type input "872"
type input "5.67"
type input "0.78"
type input "15.95"
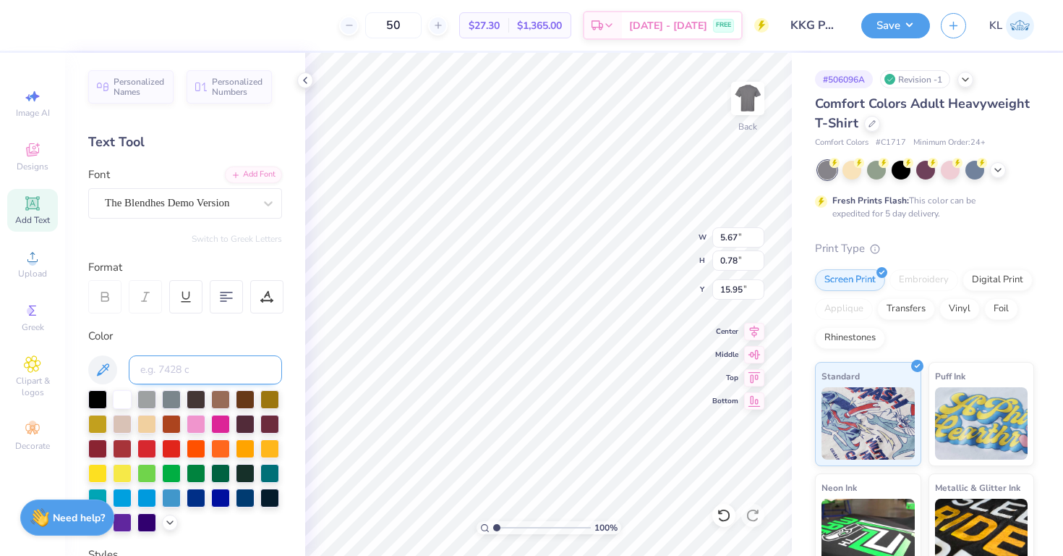
click at [185, 370] on input at bounding box center [205, 369] width 153 height 29
type input "872"
type input "5.72"
type input "0.92"
type input "15.88"
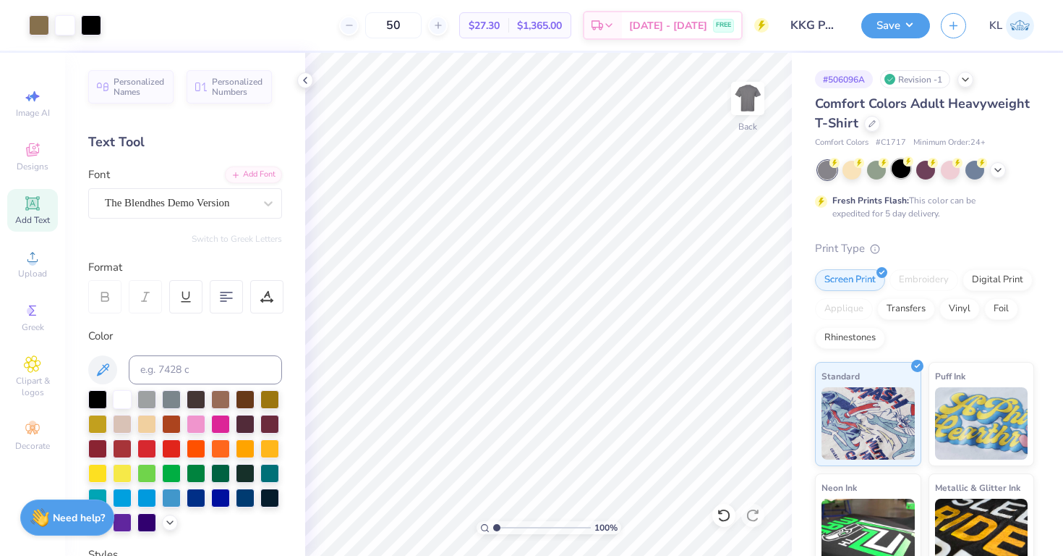
click at [898, 168] on div at bounding box center [901, 168] width 19 height 19
click at [887, 20] on button "Save" at bounding box center [896, 23] width 69 height 25
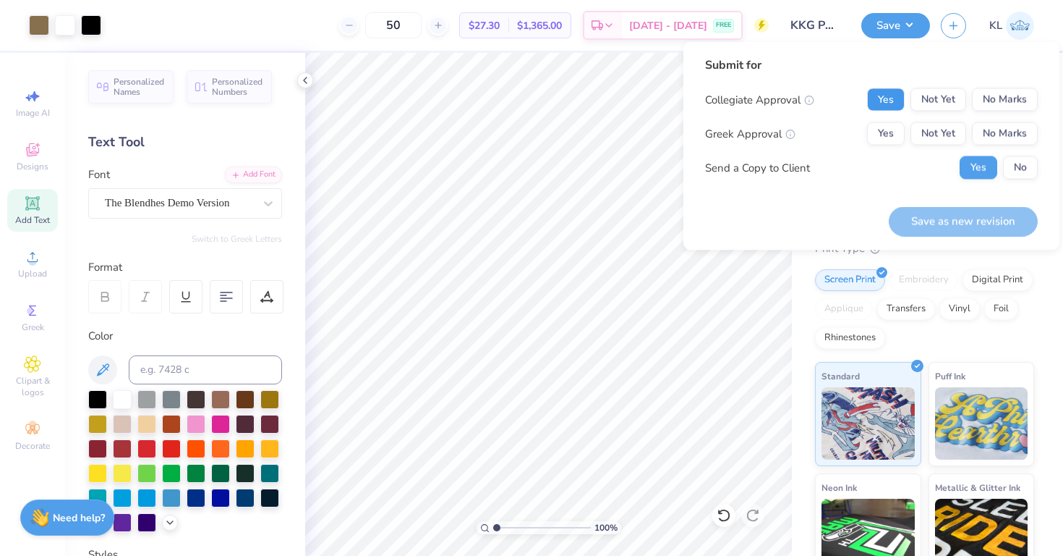
click at [884, 102] on button "Yes" at bounding box center [886, 99] width 38 height 23
click at [884, 127] on button "Yes" at bounding box center [886, 133] width 38 height 23
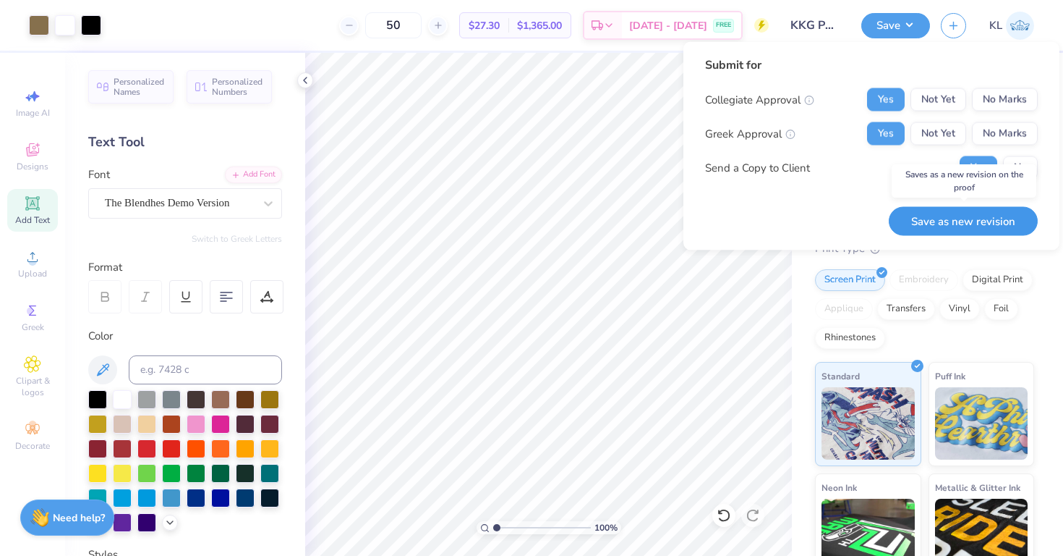
click at [924, 215] on button "Save as new revision" at bounding box center [963, 221] width 149 height 30
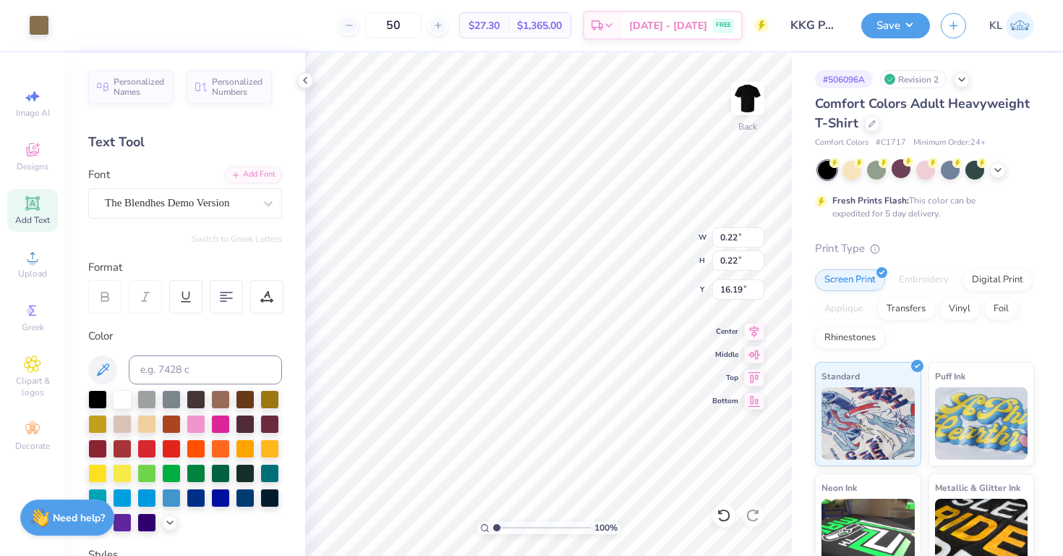
type input "16.34"
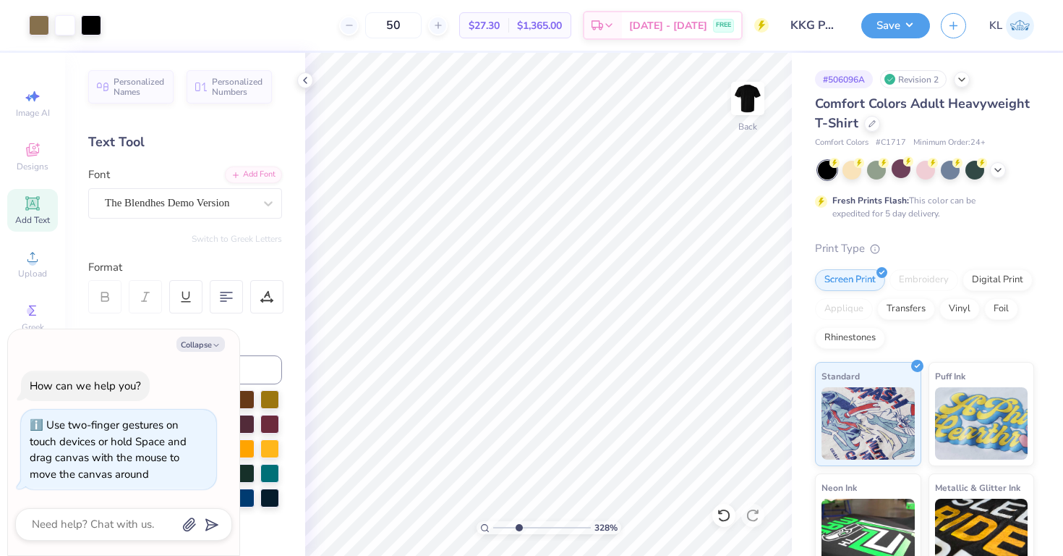
type input "3.58"
type textarea "x"
type input "3.99"
type textarea "x"
drag, startPoint x: 495, startPoint y: 528, endPoint x: 506, endPoint y: 532, distance: 11.7
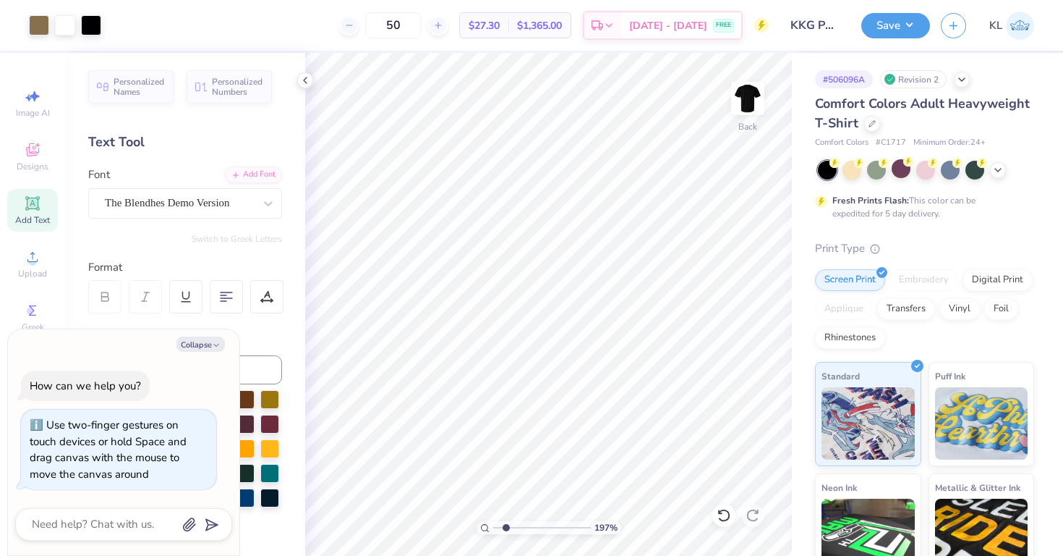
type input "1.97"
click at [506, 532] on input "range" at bounding box center [542, 527] width 98 height 13
type textarea "x"
type input "16.24"
type textarea "x"
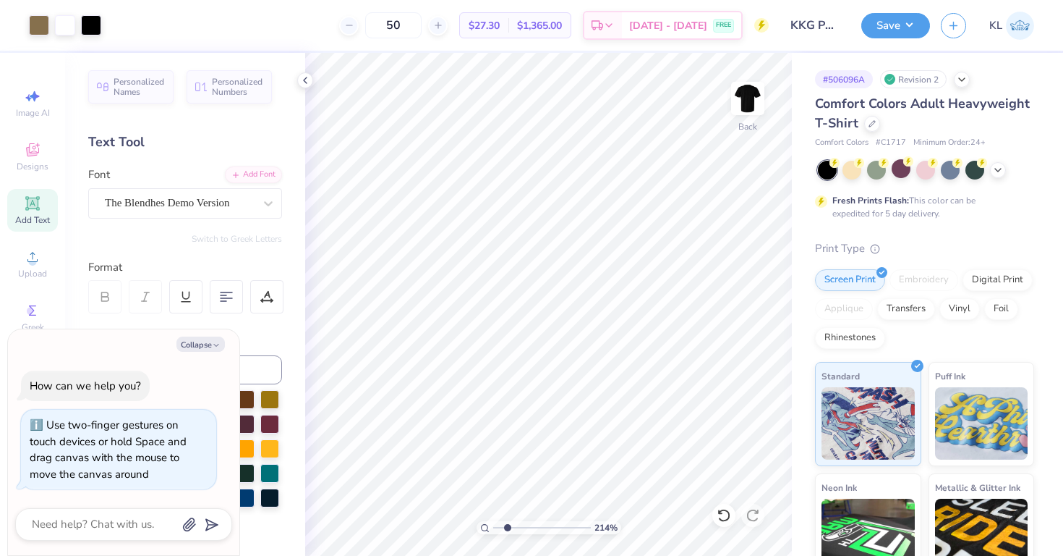
type input "2.17"
click at [508, 527] on input "range" at bounding box center [542, 527] width 98 height 13
type textarea "x"
click at [799, 307] on div "# 506096A Revision 2 Comfort Colors Adult Heavyweight T-Shirt Comfort Colors # …" at bounding box center [927, 371] width 271 height 636
type input "1"
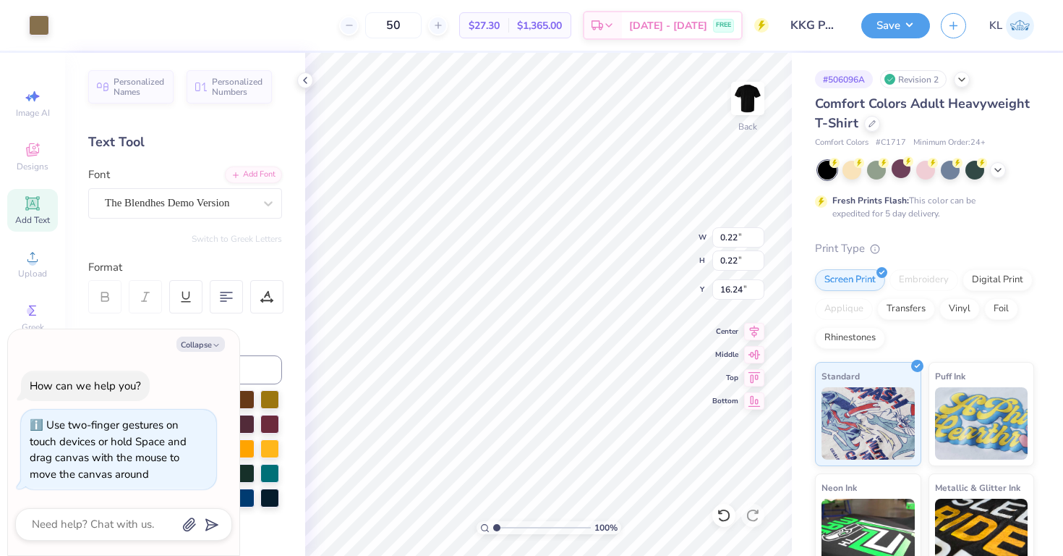
drag, startPoint x: 503, startPoint y: 525, endPoint x: 485, endPoint y: 525, distance: 18.1
click at [485, 525] on div "100 %" at bounding box center [549, 527] width 145 height 13
click at [882, 30] on button "Save" at bounding box center [896, 23] width 69 height 25
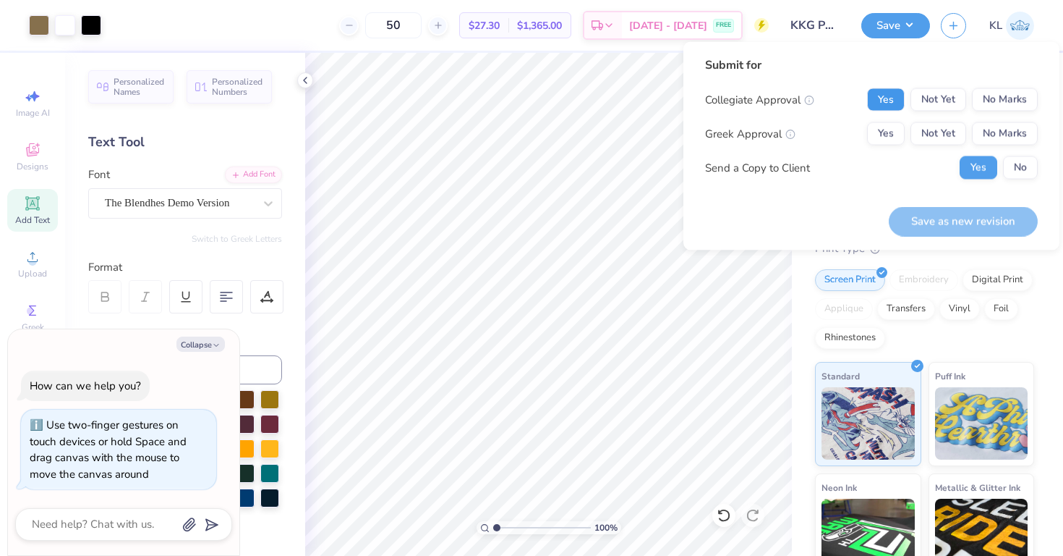
click at [884, 104] on button "Yes" at bounding box center [886, 99] width 38 height 23
click at [884, 132] on button "Yes" at bounding box center [886, 133] width 38 height 23
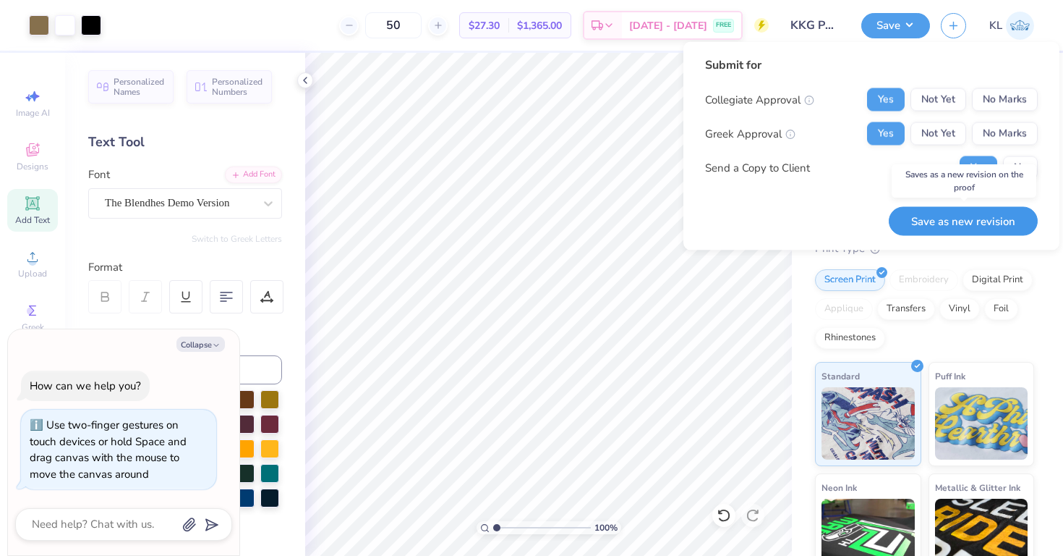
click at [921, 218] on button "Save as new revision" at bounding box center [963, 221] width 149 height 30
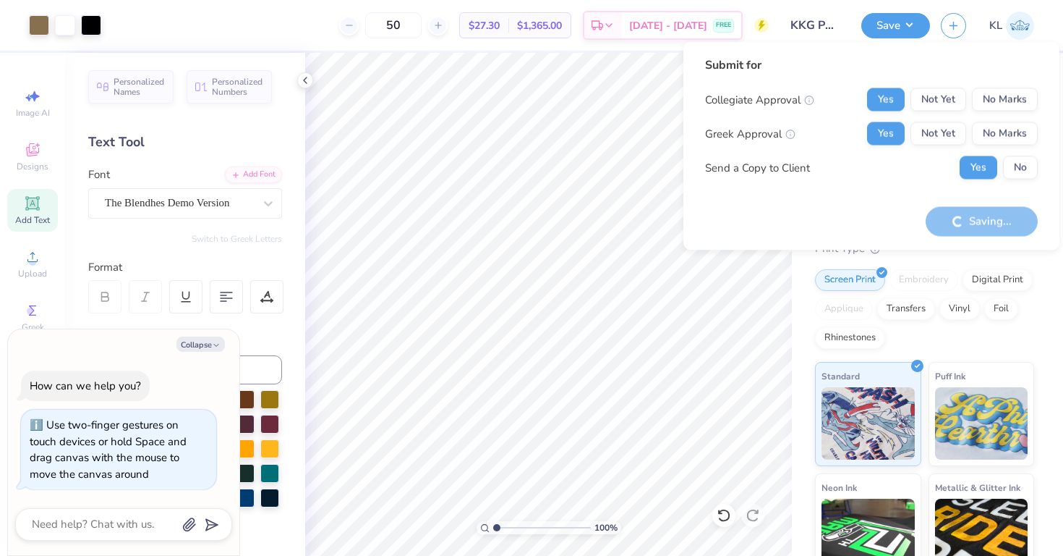
type textarea "x"
